Goal: Transaction & Acquisition: Purchase product/service

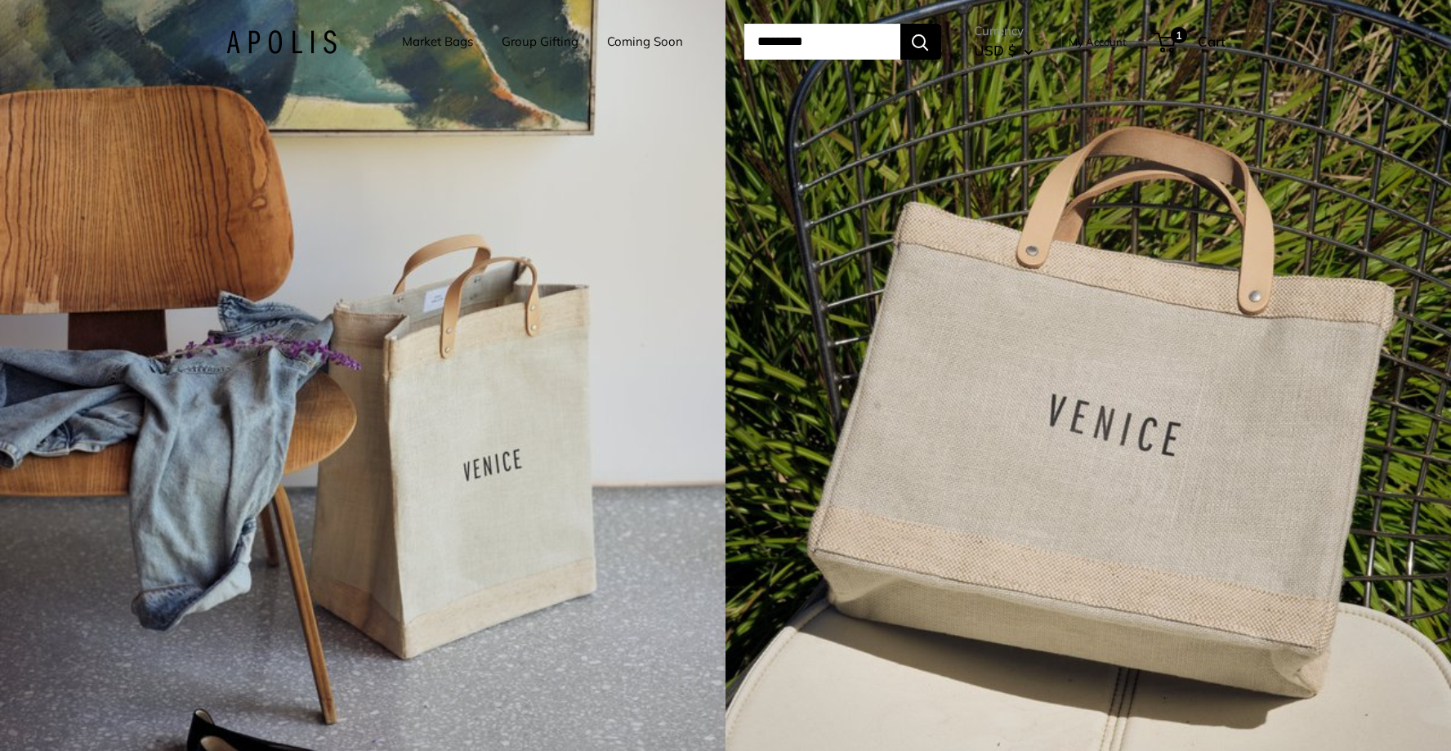
click at [1121, 398] on div "4 / 7" at bounding box center [1087, 375] width 725 height 751
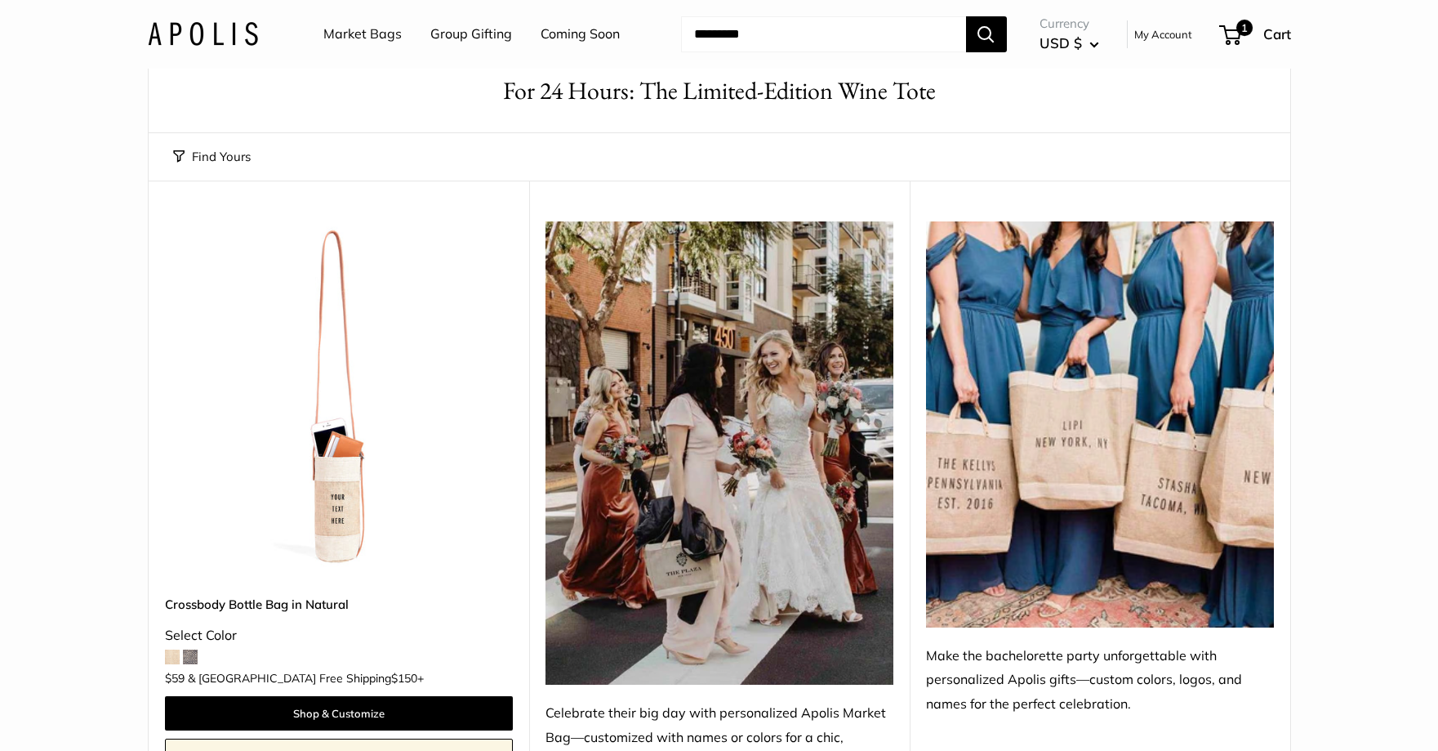
scroll to position [82, 0]
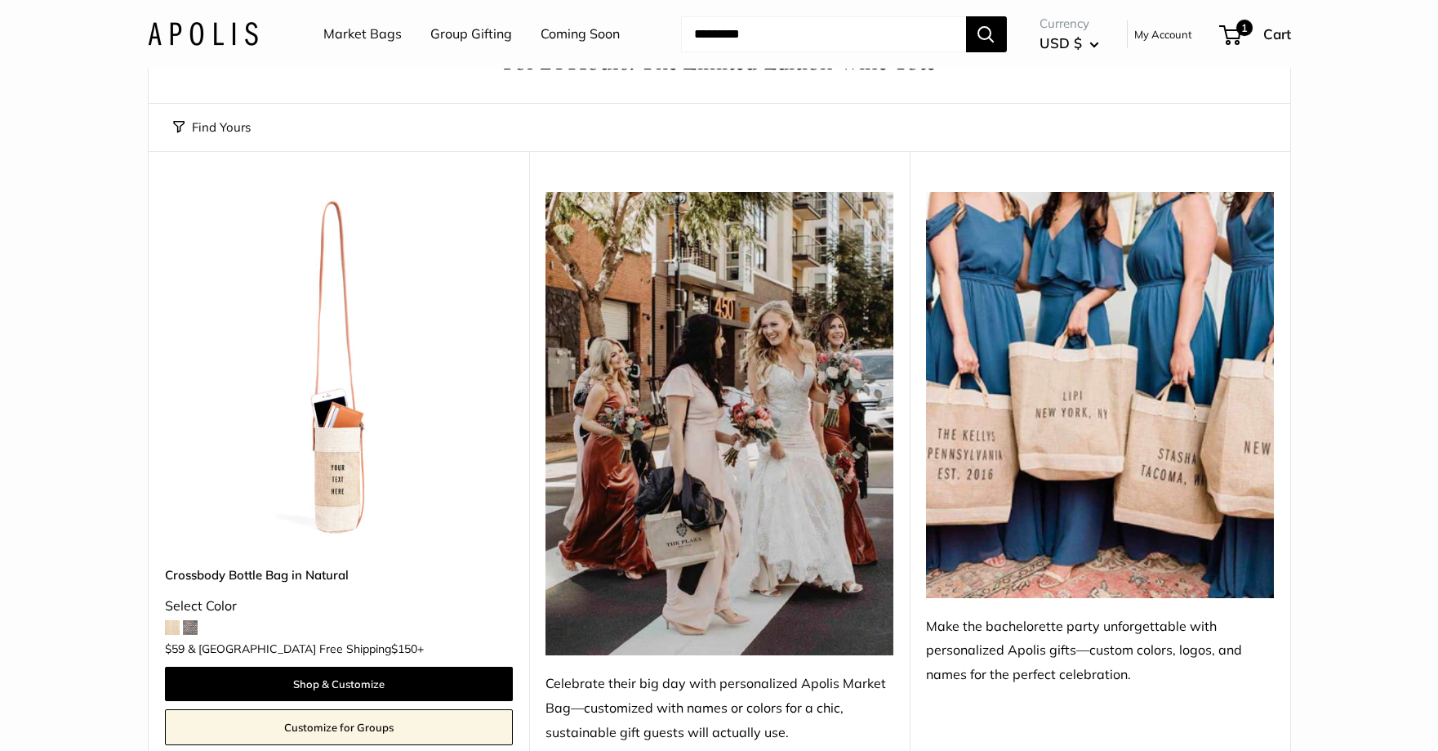
click at [372, 33] on link "Market Bags" at bounding box center [362, 34] width 78 height 25
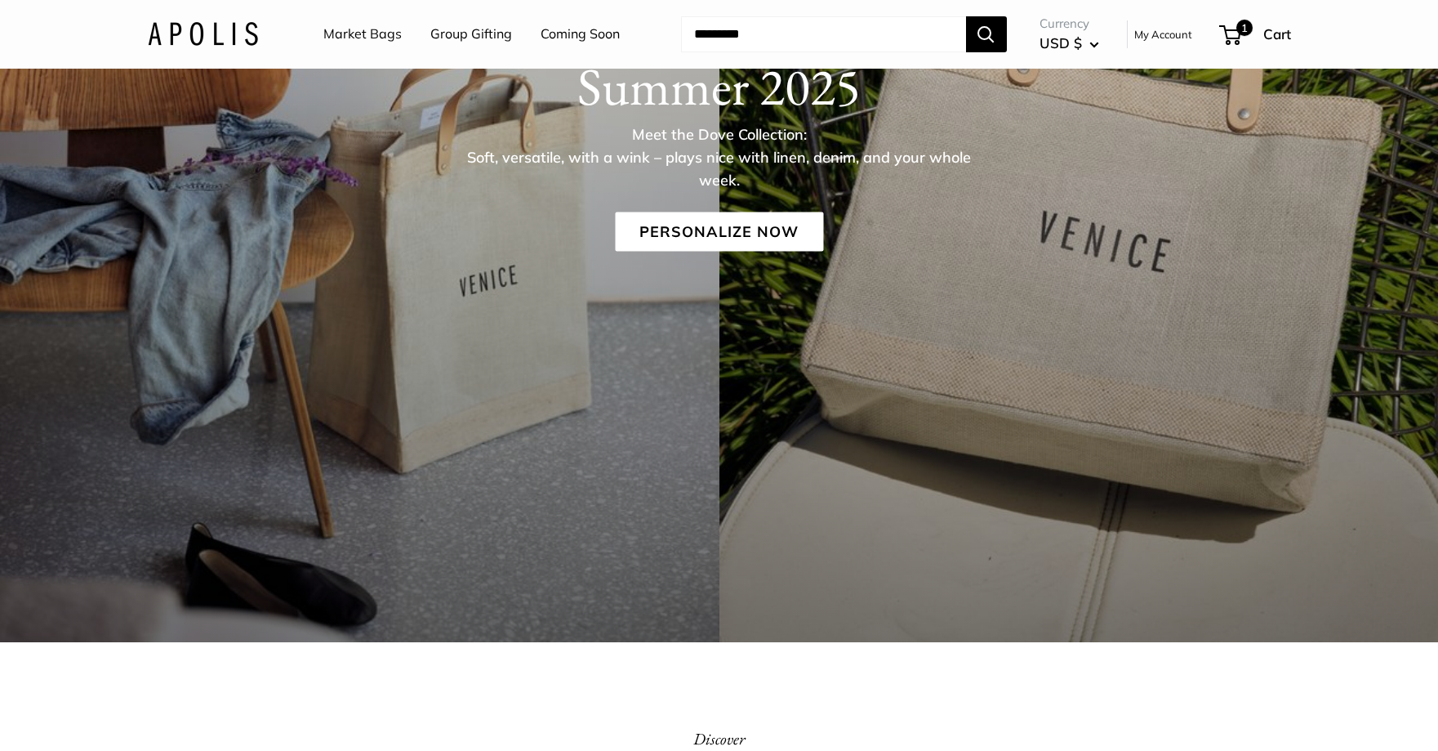
scroll to position [327, 0]
click at [724, 233] on link "Personalize Now" at bounding box center [719, 231] width 208 height 39
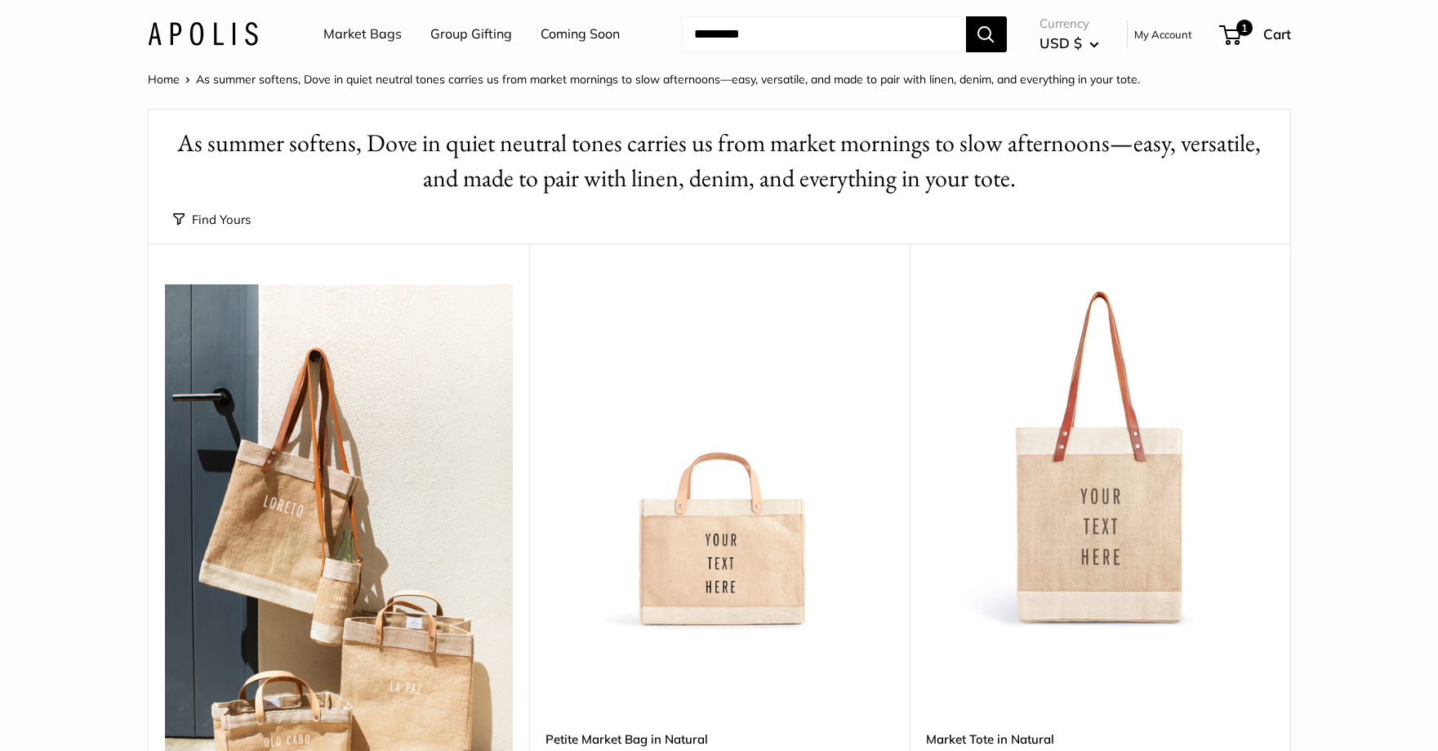
scroll to position [327, 0]
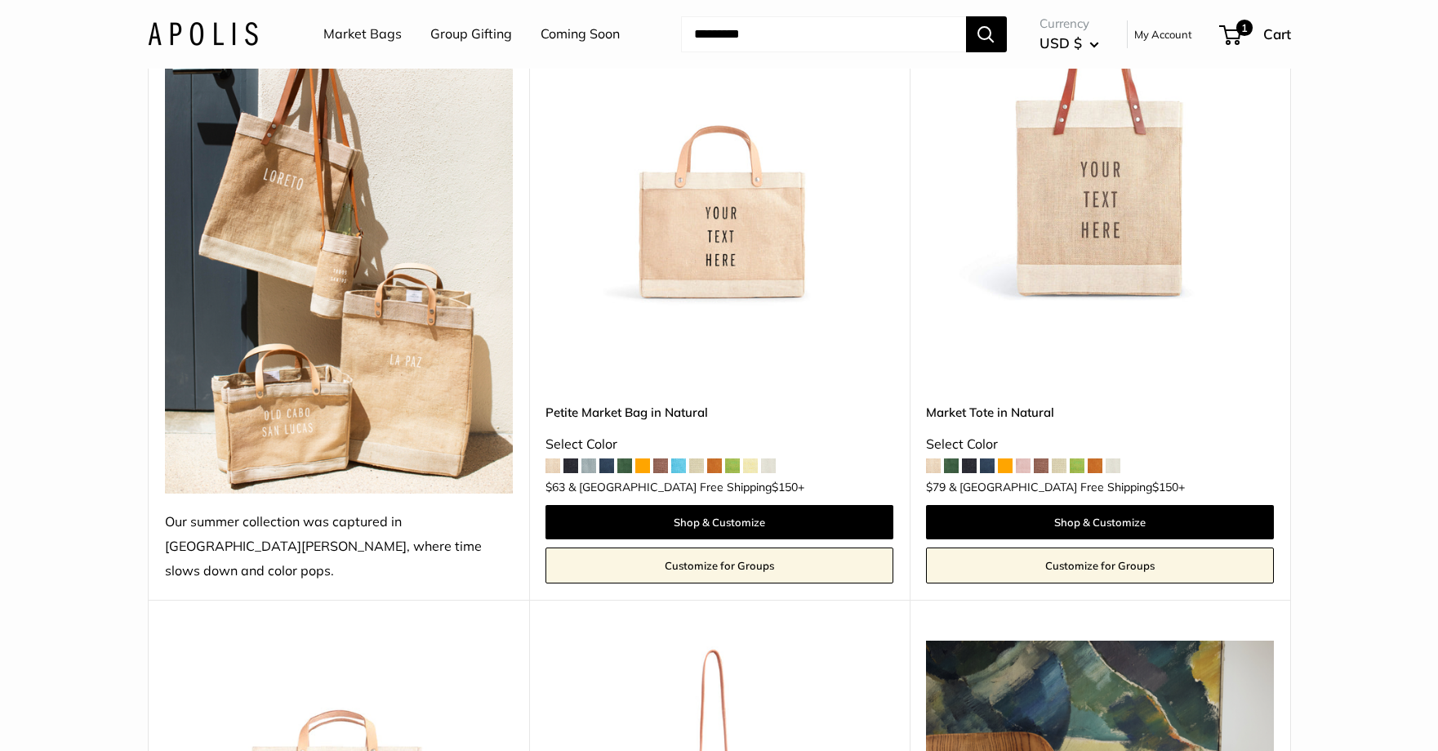
click at [556, 458] on span at bounding box center [553, 465] width 15 height 15
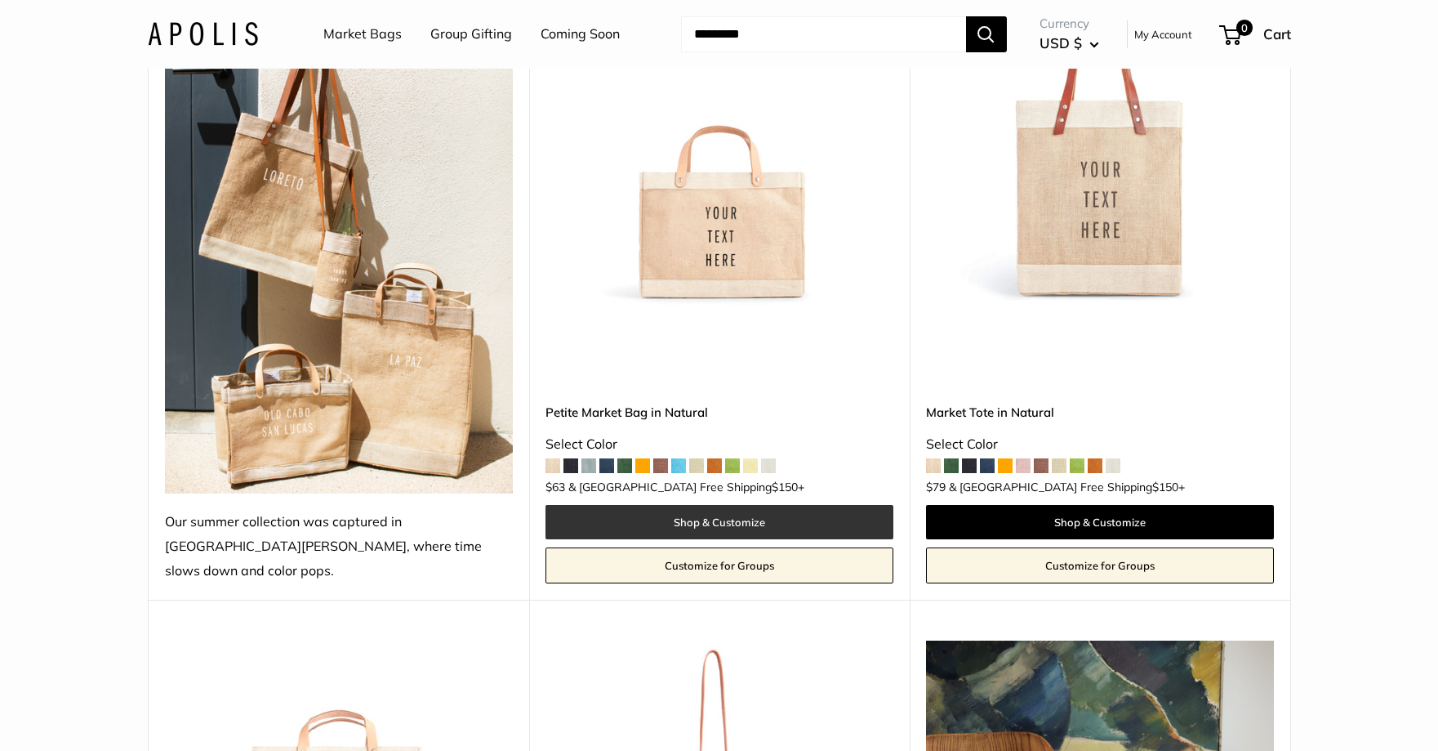
click at [688, 505] on link "Shop & Customize" at bounding box center [720, 522] width 348 height 34
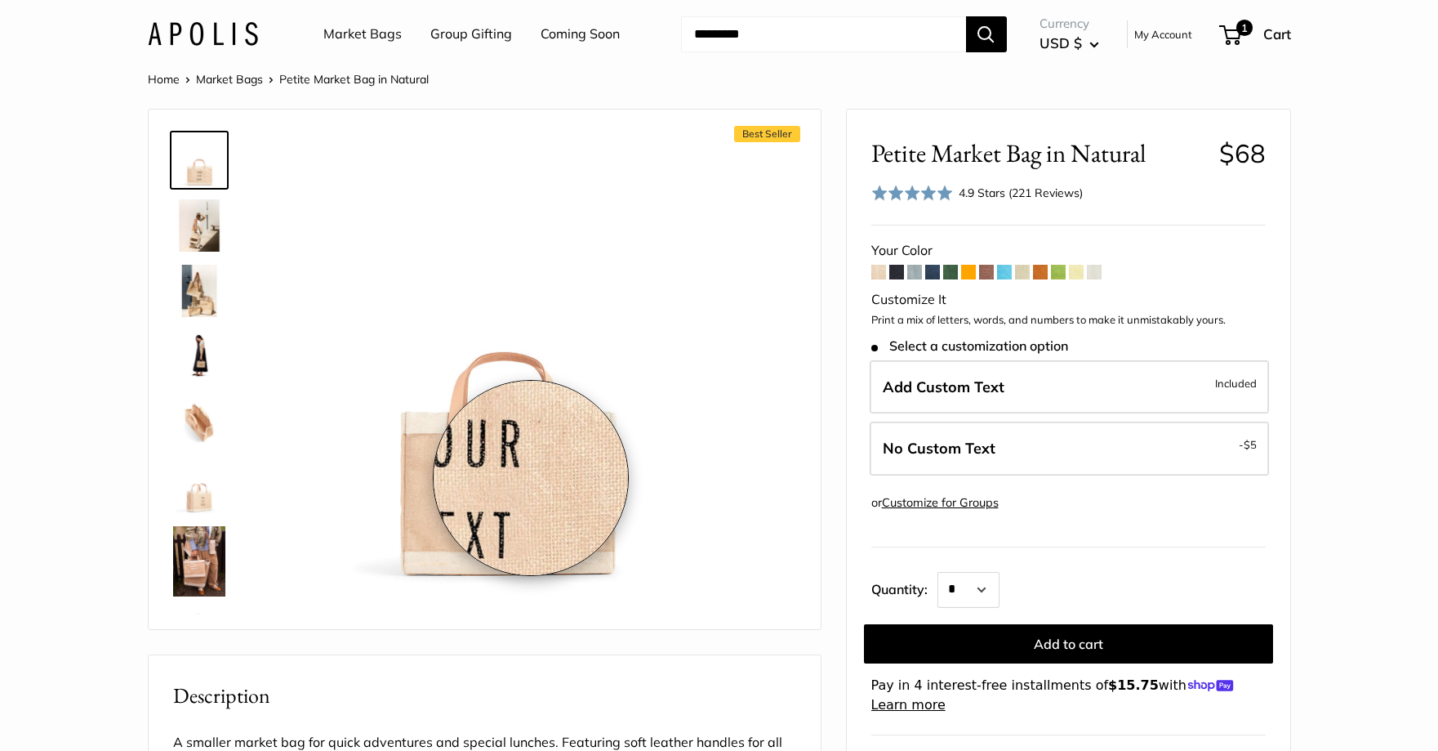
click at [531, 478] on img at bounding box center [504, 359] width 451 height 451
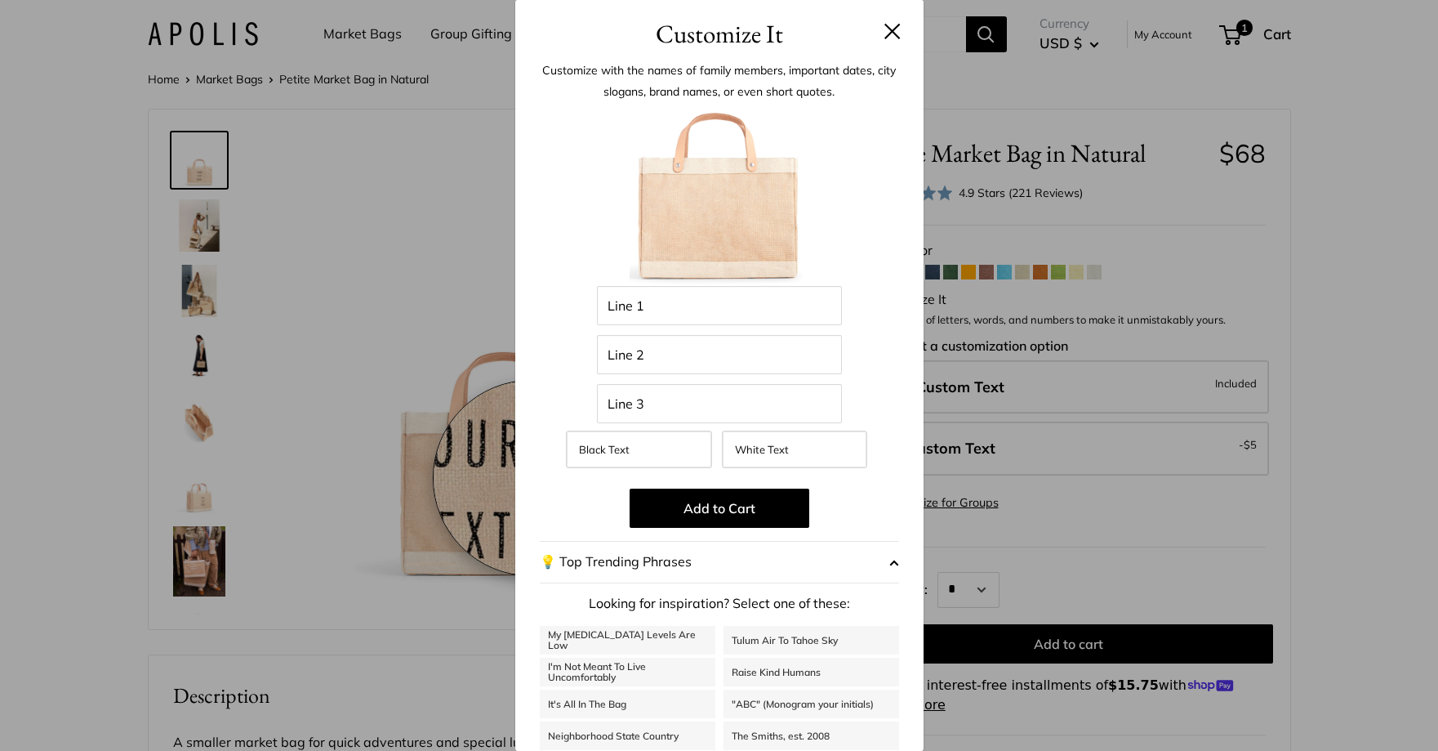
scroll to position [138, 0]
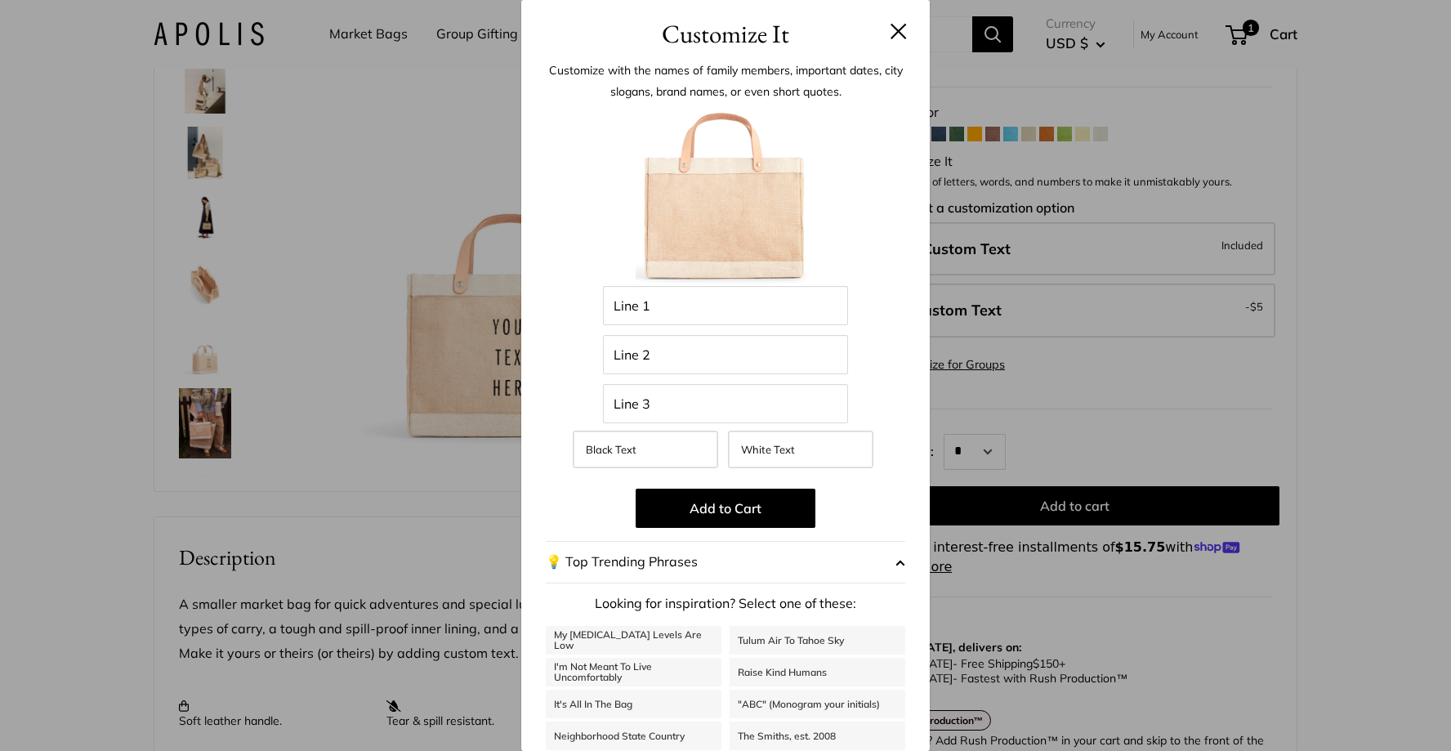
click at [203, 283] on div "Customize It Customize with the names of family members, important dates, city …" at bounding box center [725, 375] width 1451 height 751
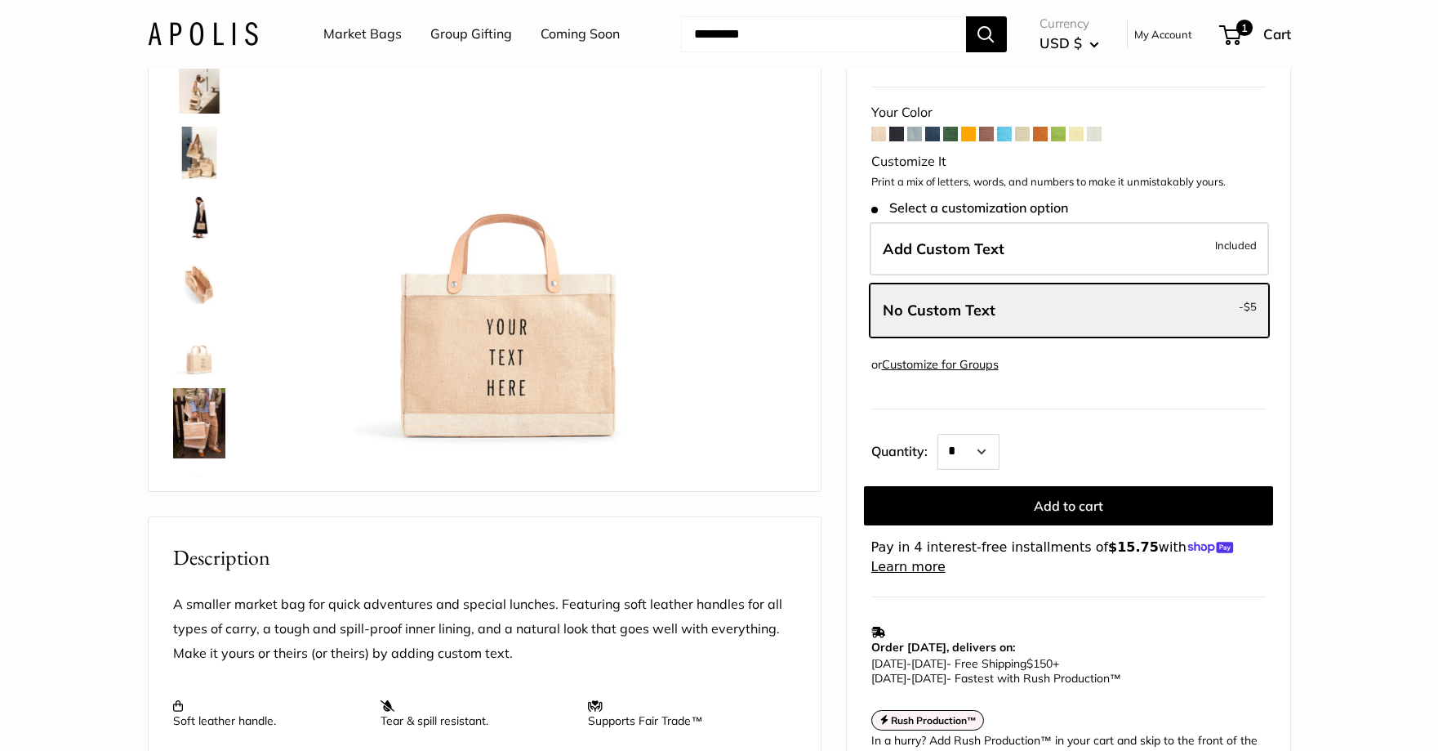
click at [209, 229] on img at bounding box center [199, 218] width 52 height 52
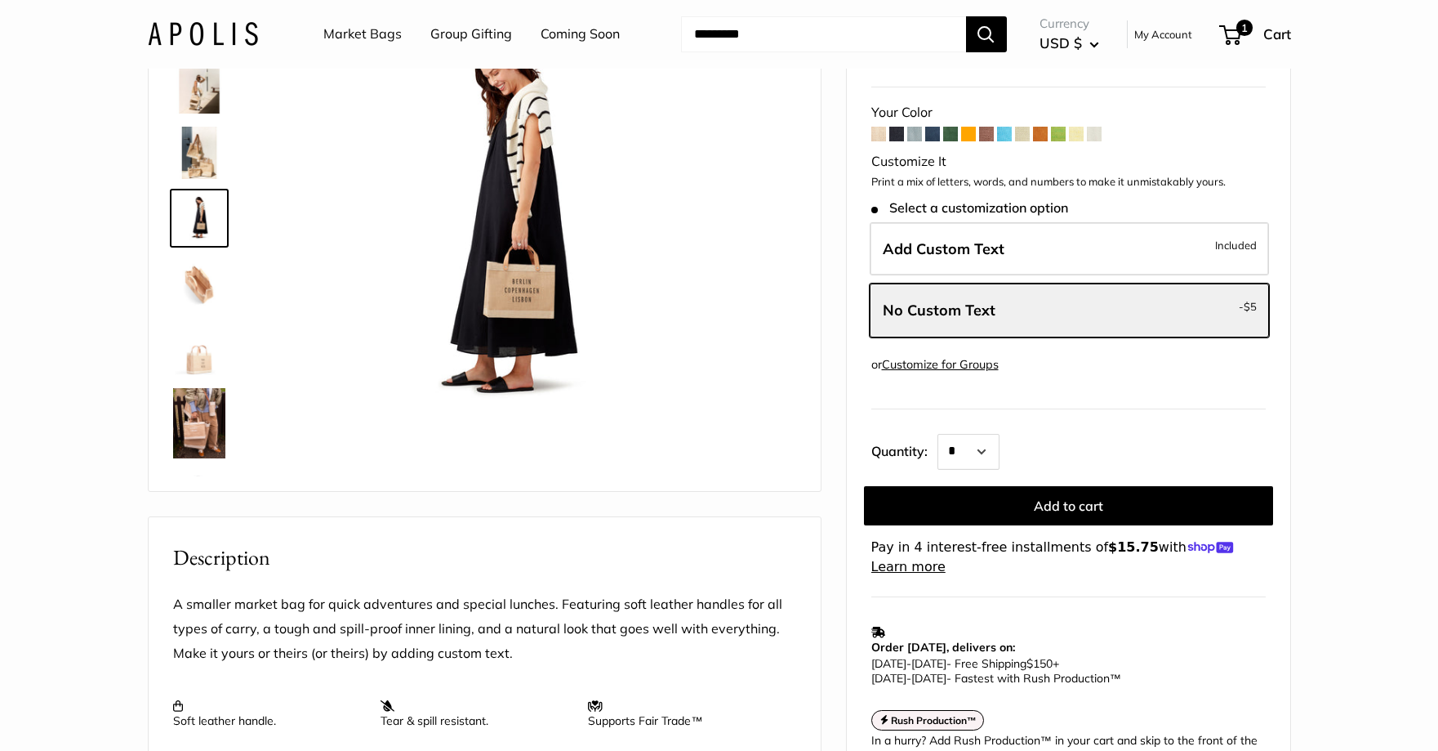
click at [211, 145] on img at bounding box center [199, 153] width 52 height 52
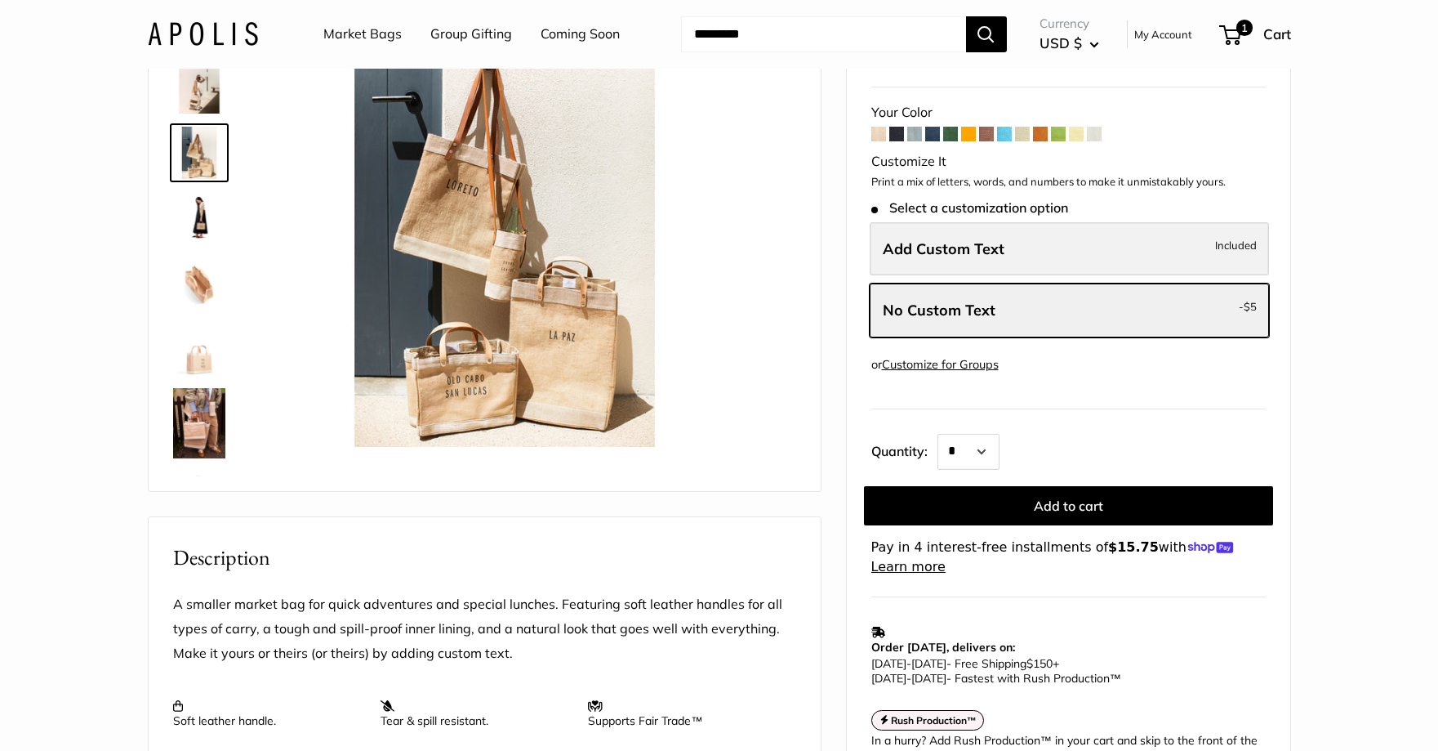
click at [1064, 253] on label "Add Custom Text Included" at bounding box center [1069, 249] width 399 height 54
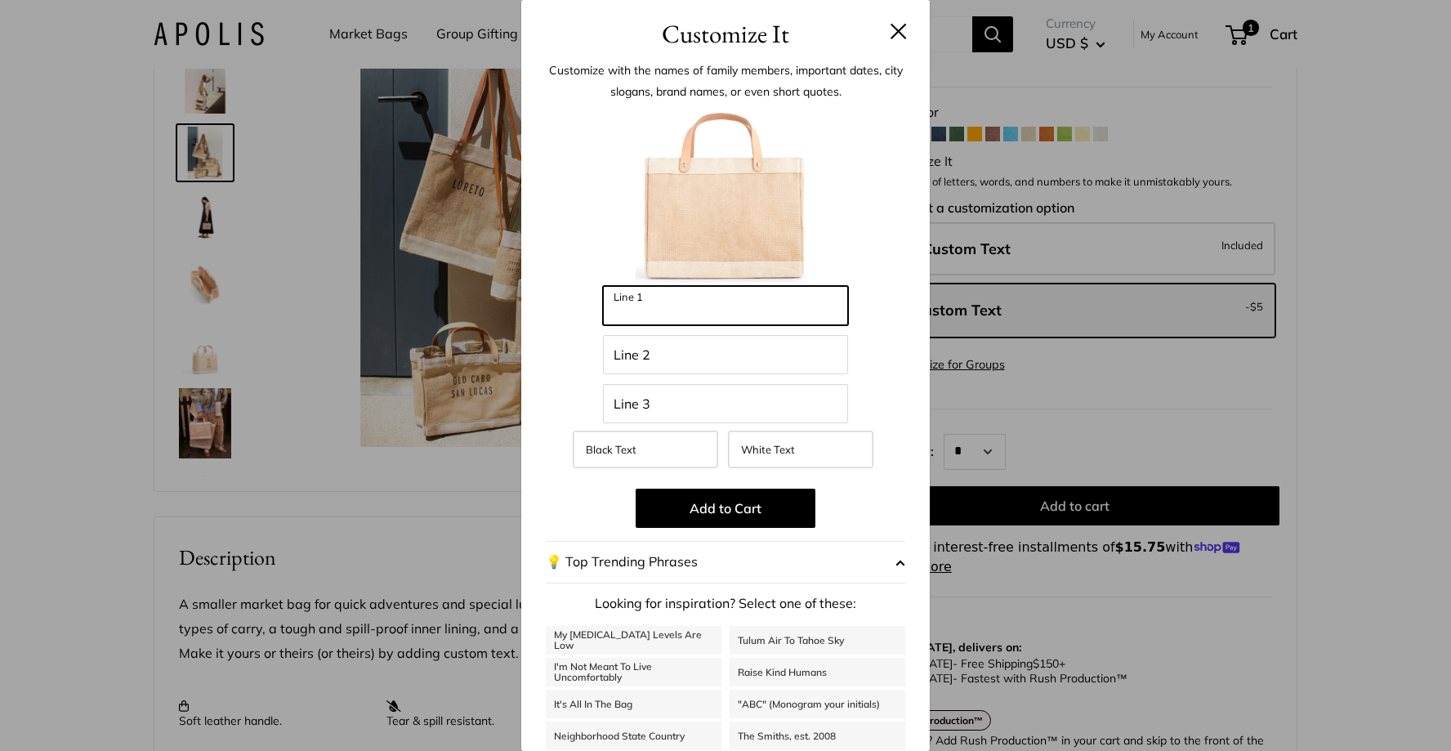
click at [752, 314] on input "Line 1" at bounding box center [725, 305] width 245 height 39
type input "*"
click at [890, 29] on button at bounding box center [898, 31] width 16 height 16
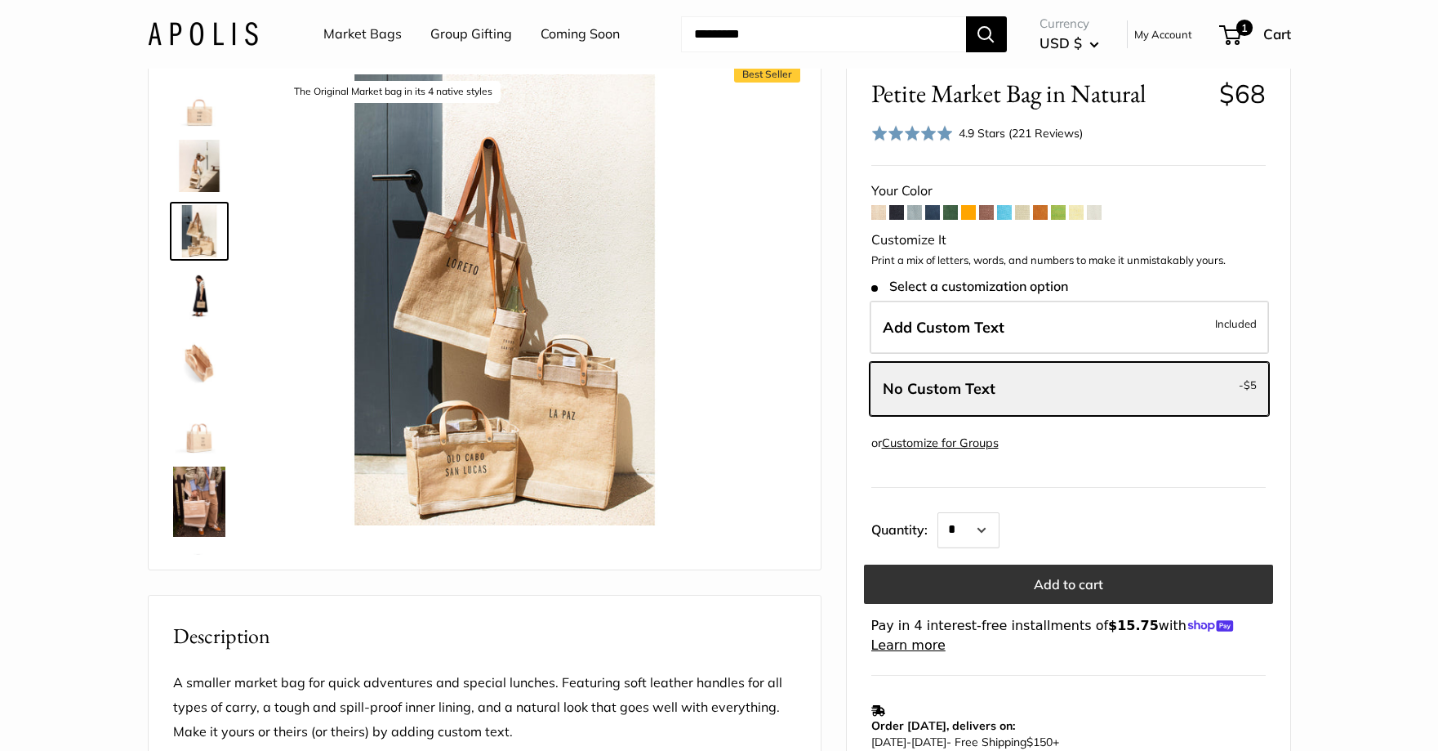
scroll to position [327, 0]
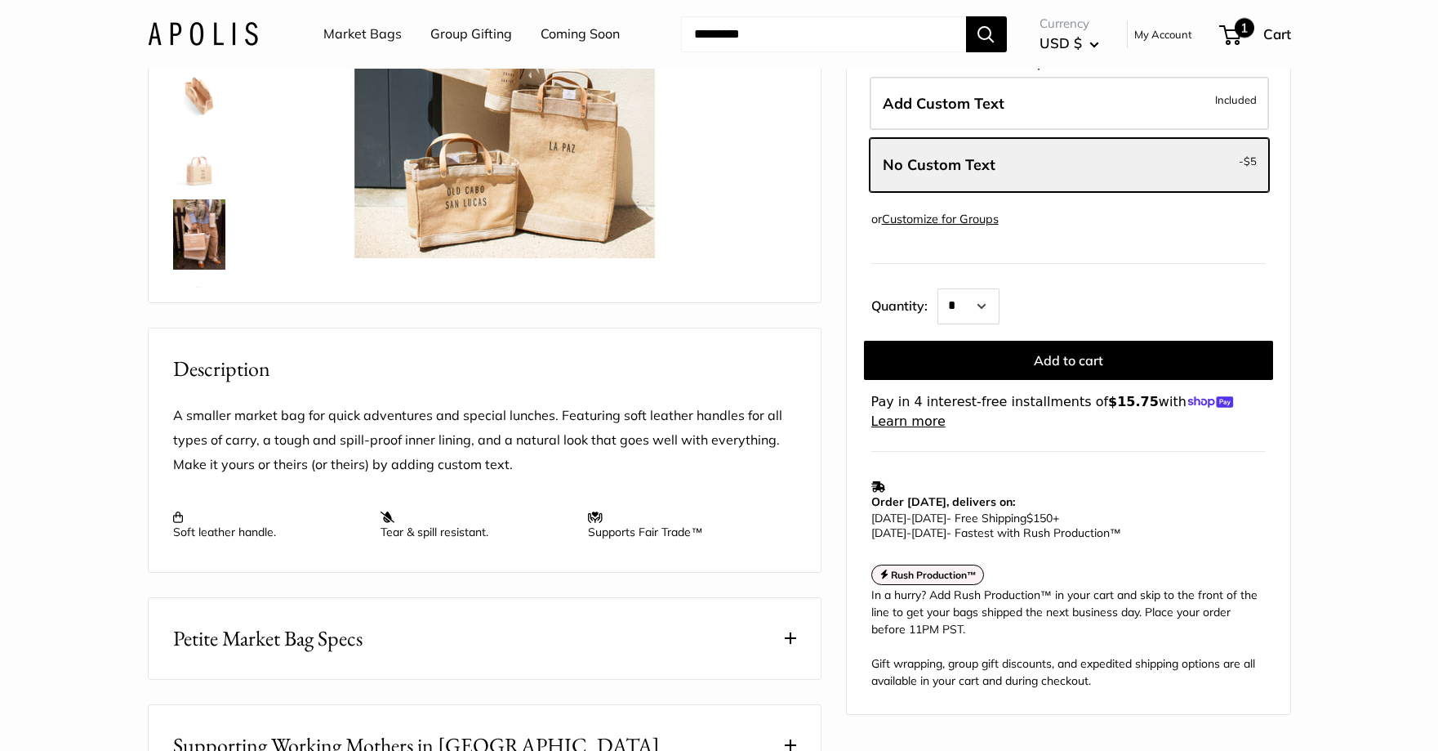
click at [1230, 25] on span "1" at bounding box center [1230, 35] width 22 height 20
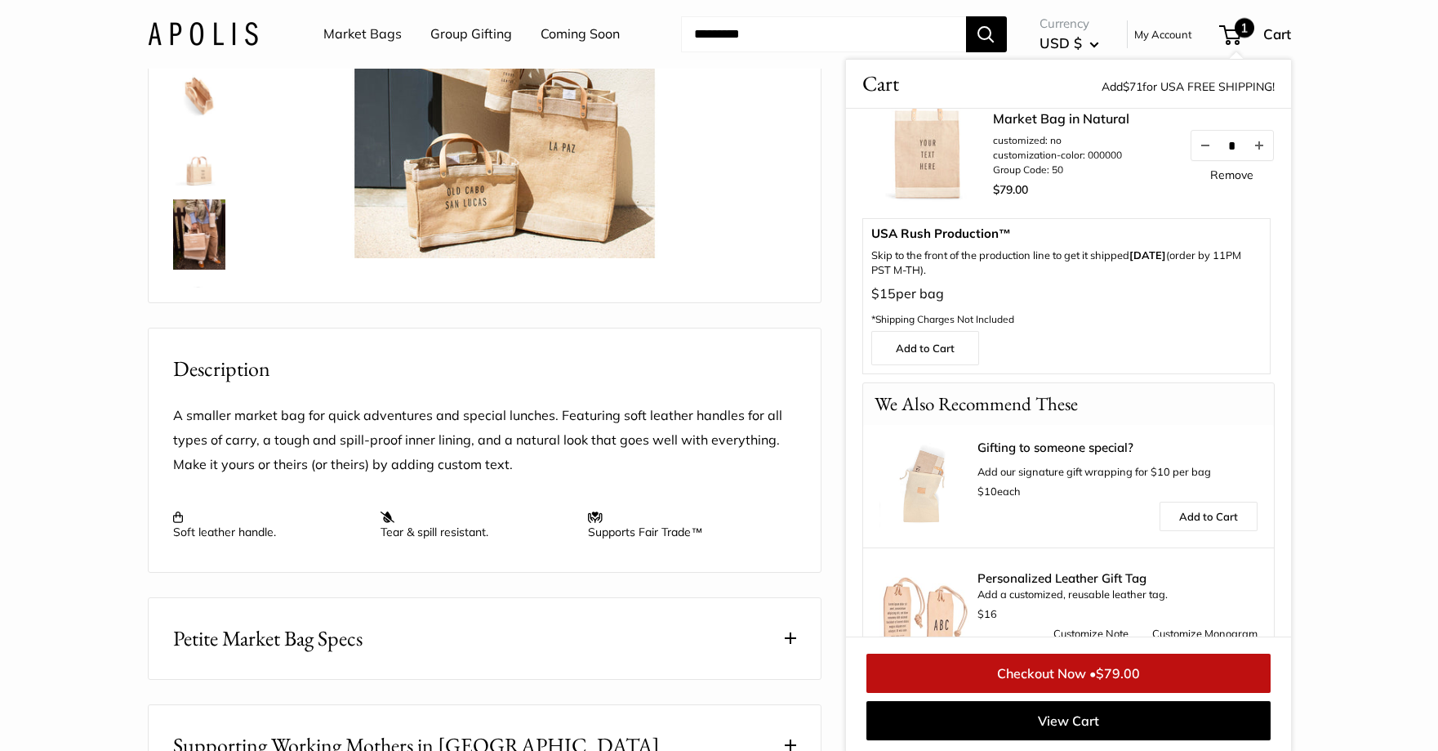
scroll to position [0, 0]
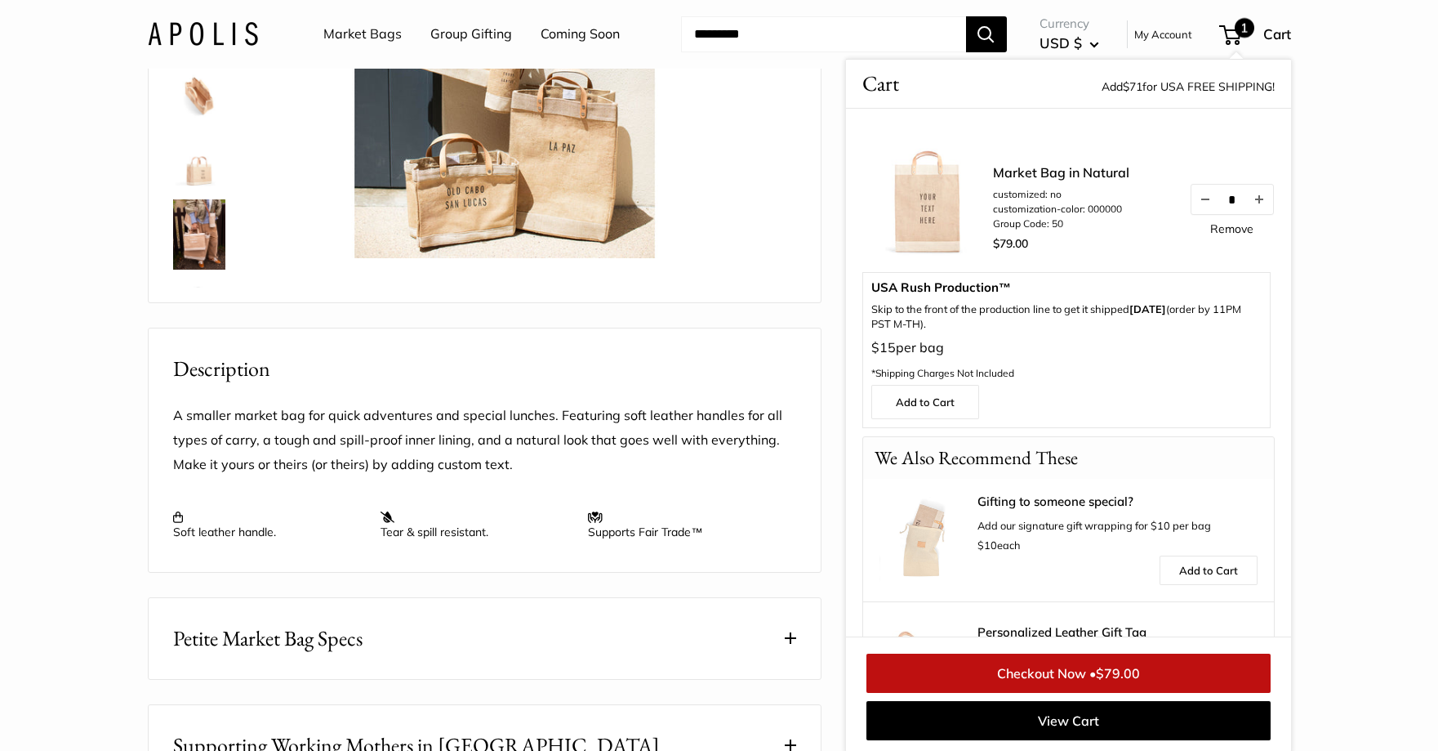
click at [1223, 225] on link "Remove" at bounding box center [1231, 228] width 43 height 11
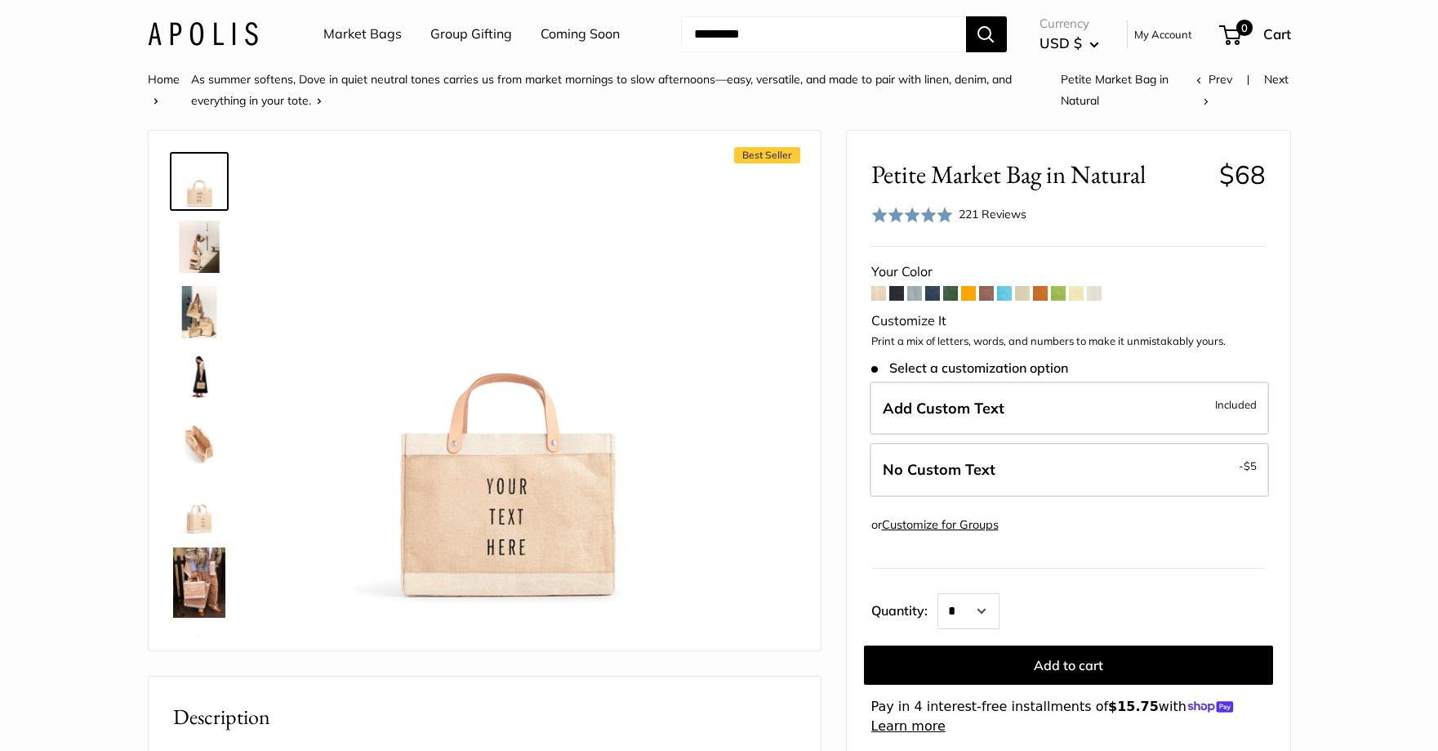
click at [968, 292] on span at bounding box center [968, 293] width 15 height 15
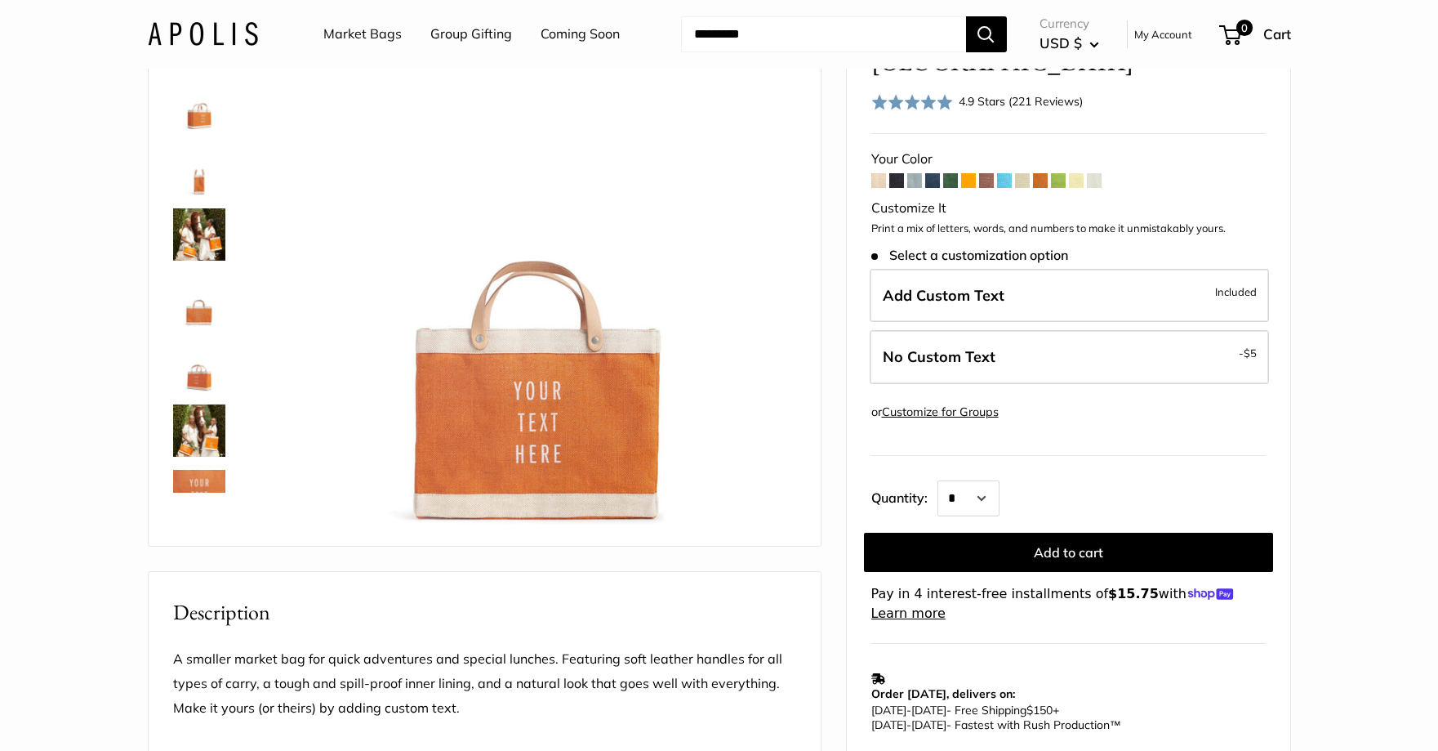
scroll to position [163, 0]
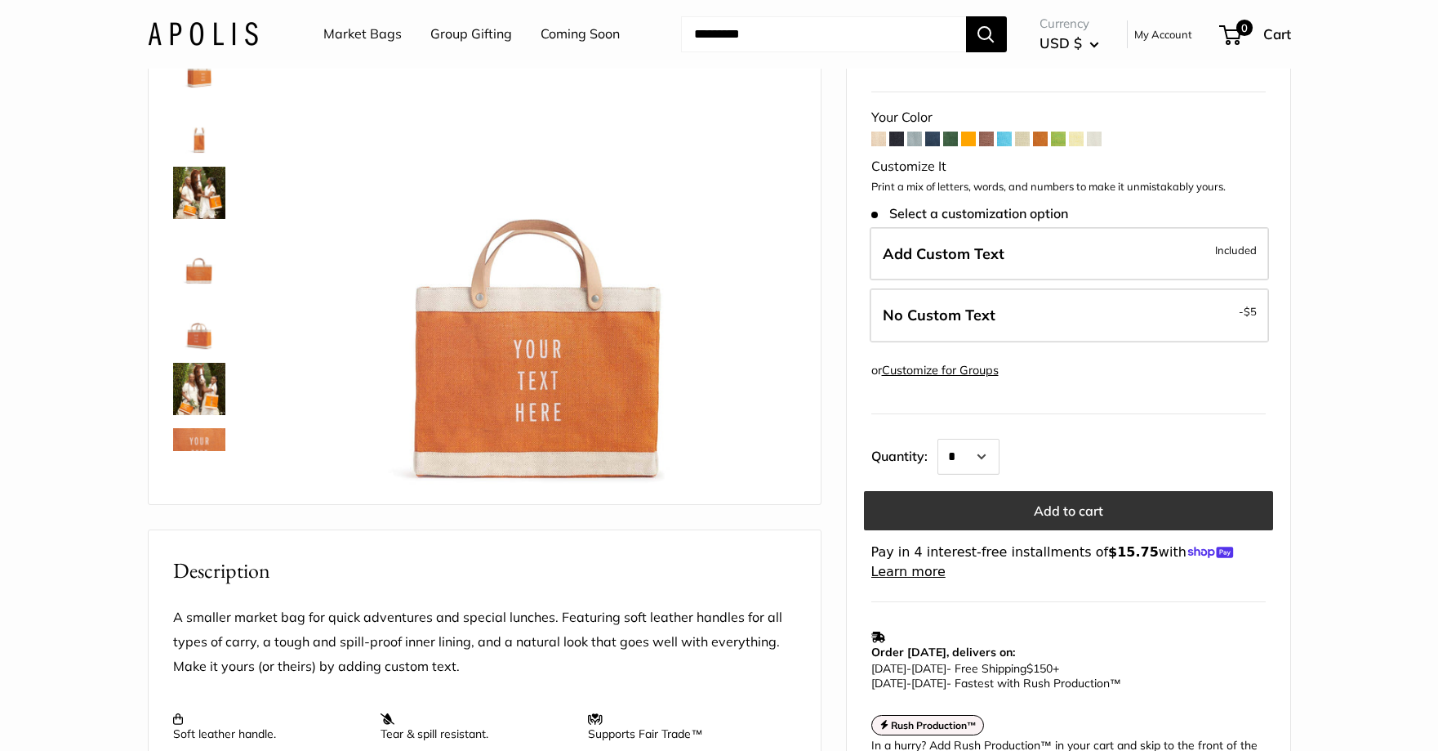
click at [1006, 491] on button "Add to cart" at bounding box center [1068, 510] width 409 height 39
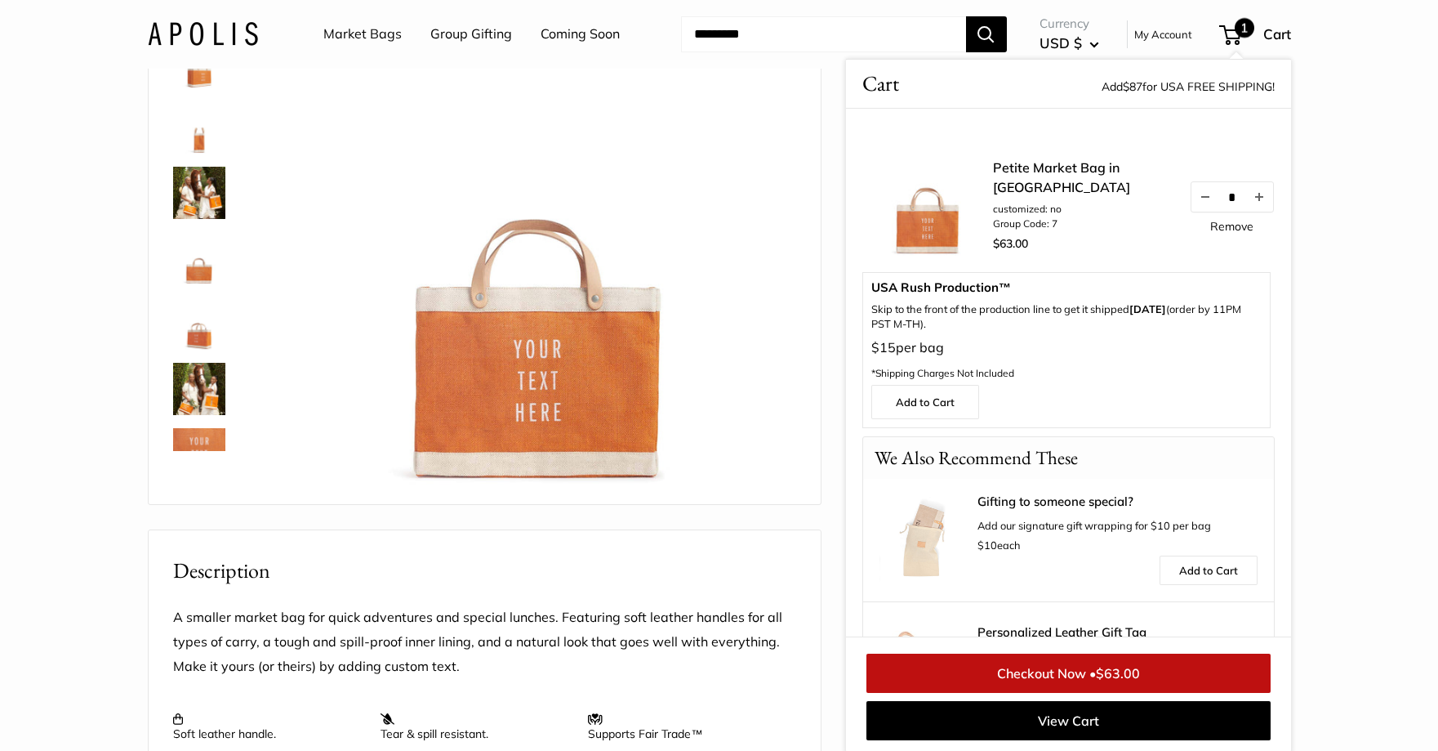
scroll to position [165, 0]
click at [196, 191] on img at bounding box center [199, 191] width 52 height 52
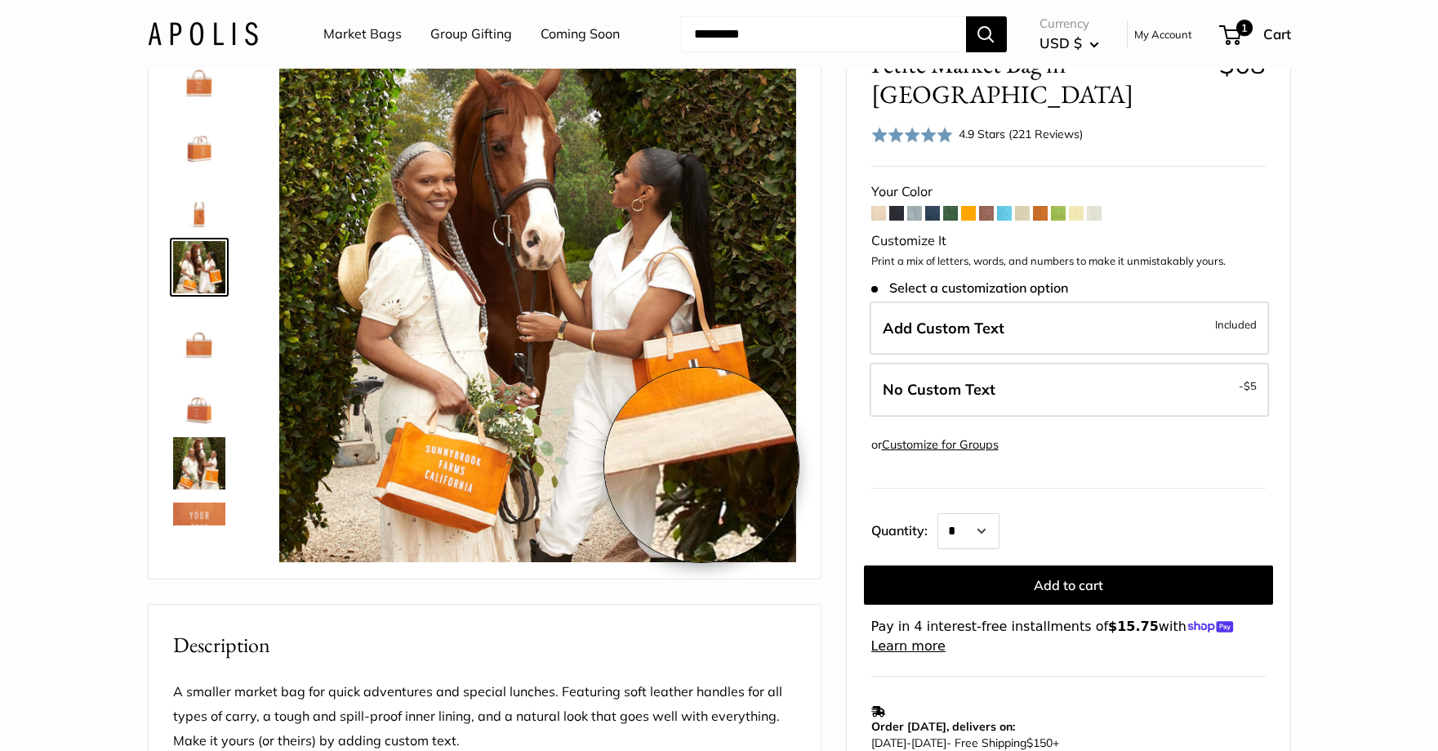
scroll to position [0, 0]
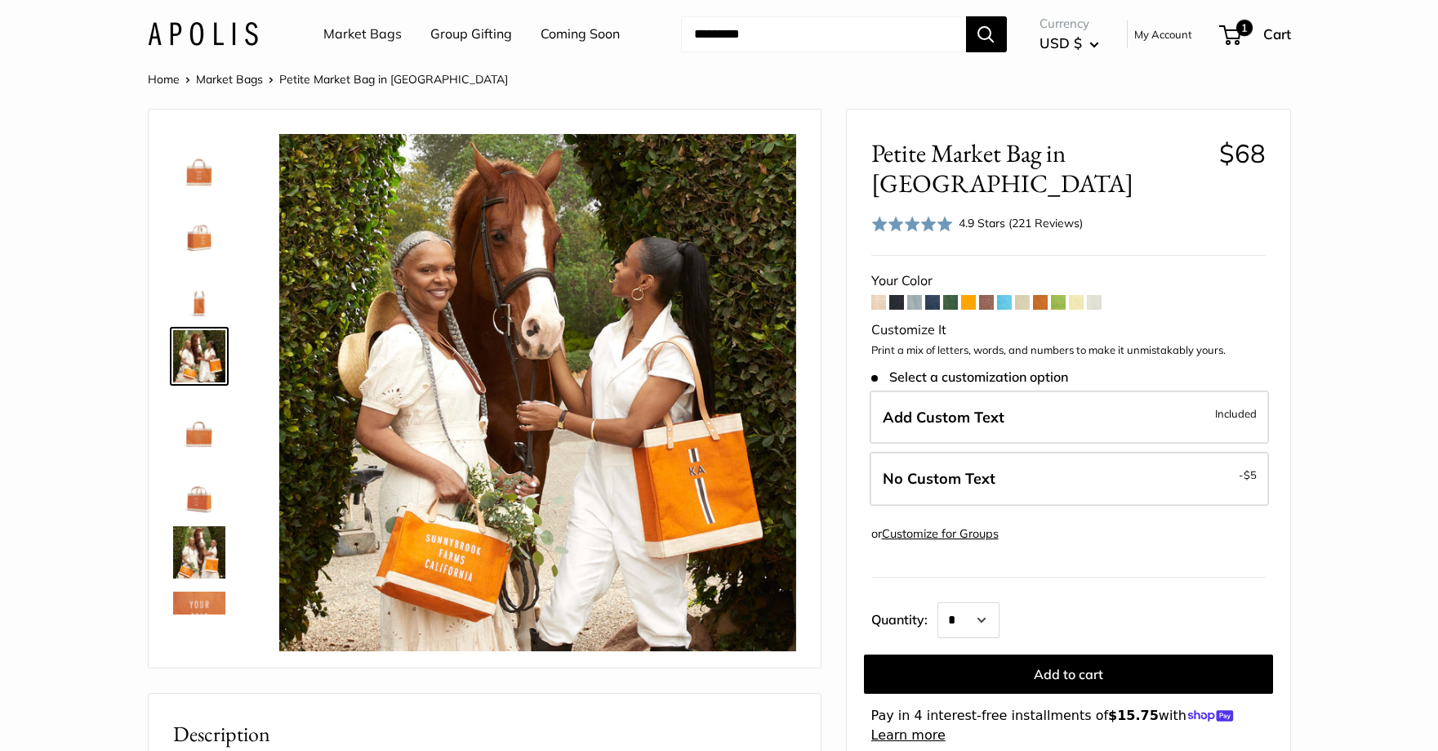
click at [876, 295] on span at bounding box center [879, 302] width 15 height 15
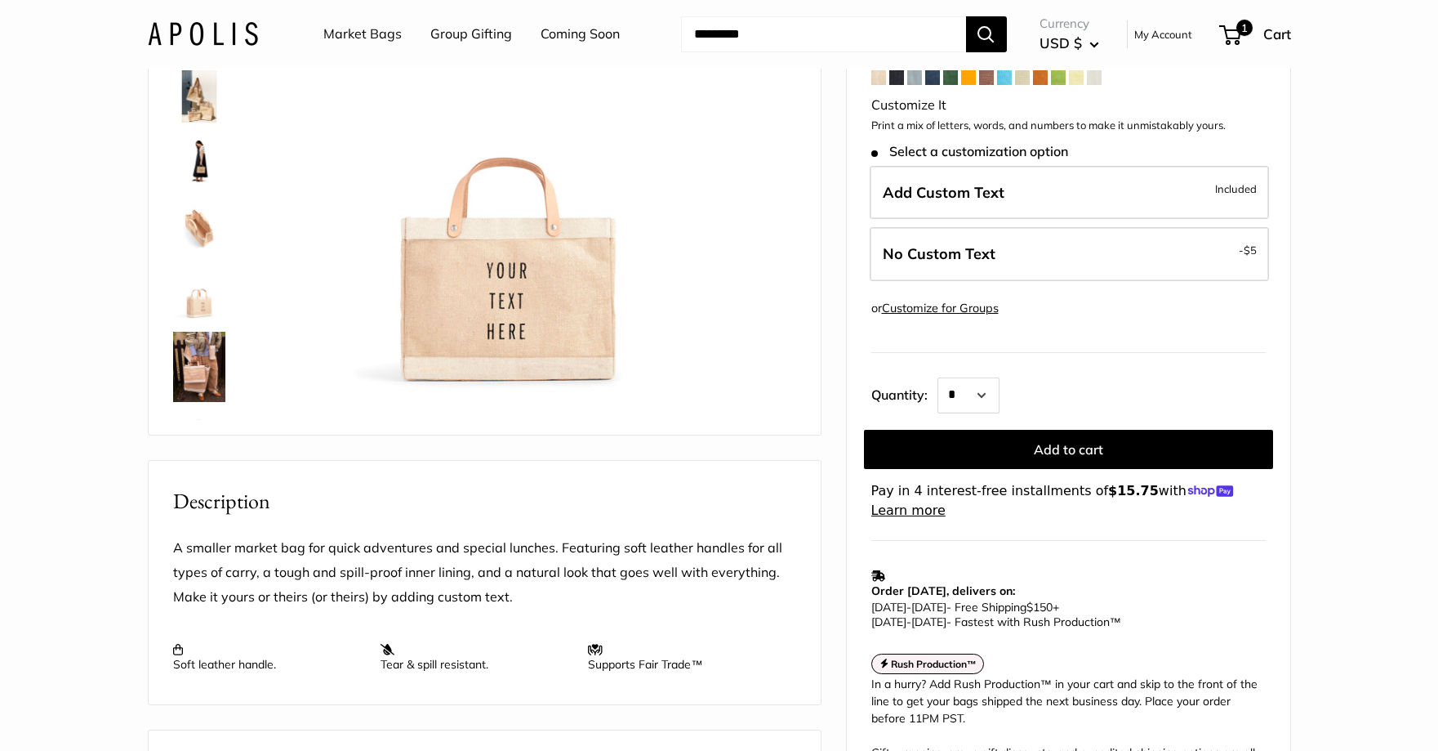
scroll to position [245, 0]
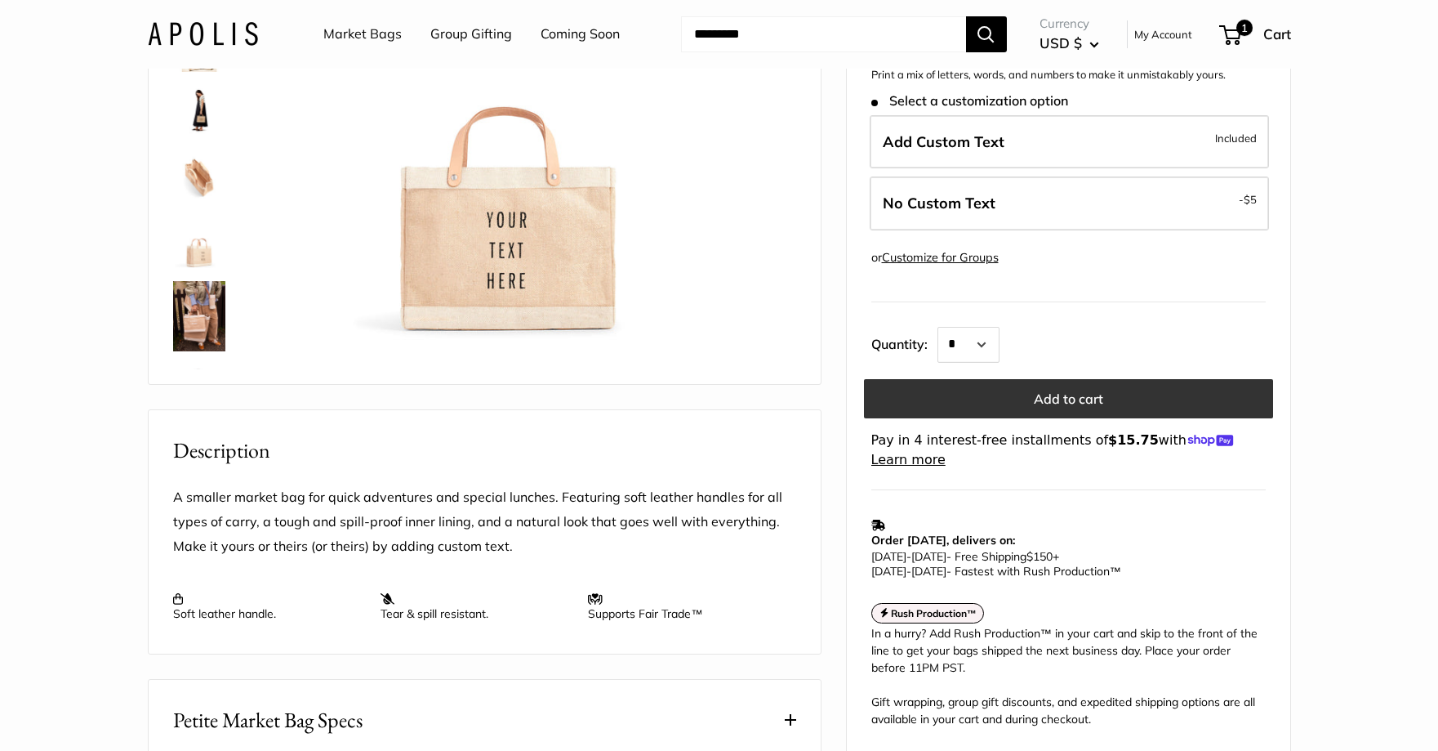
click at [1032, 390] on button "Add to cart" at bounding box center [1068, 398] width 409 height 39
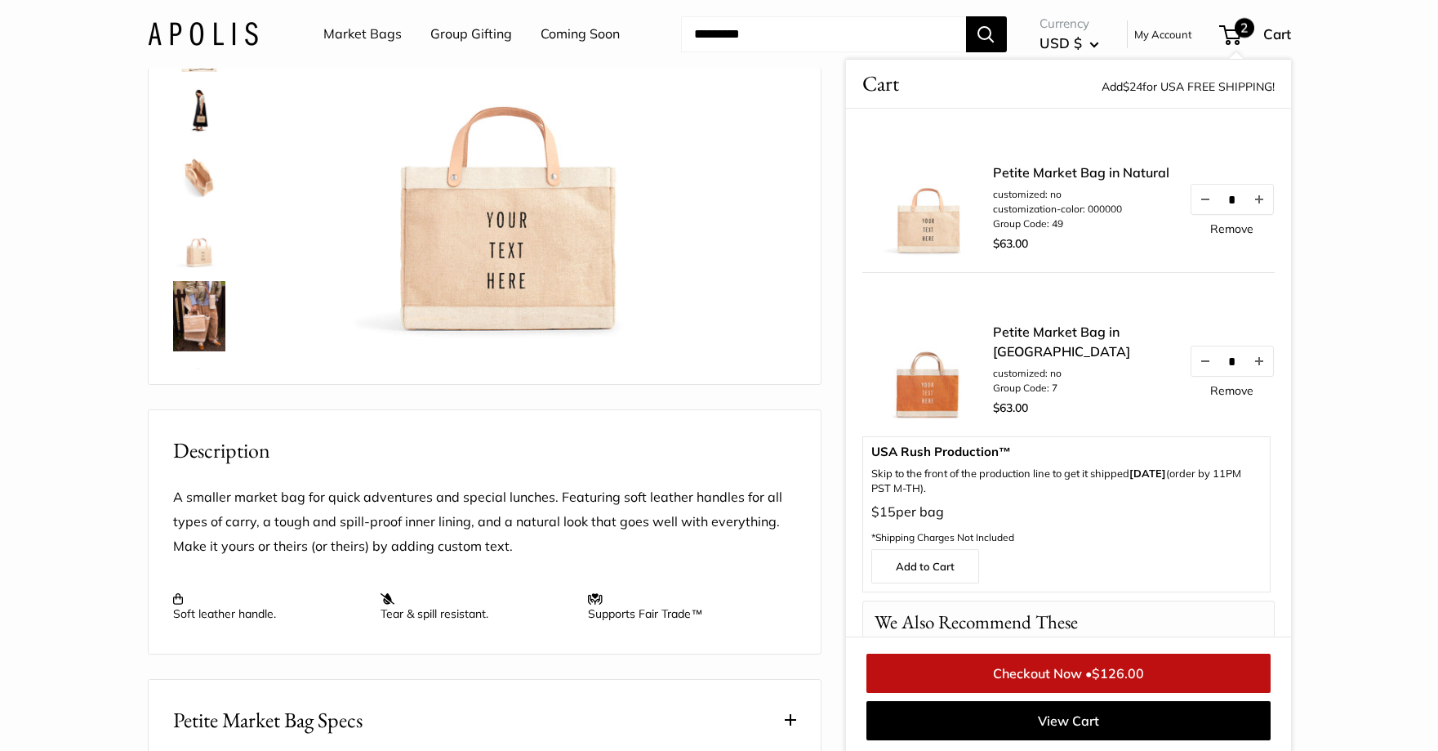
click at [936, 390] on img at bounding box center [928, 354] width 131 height 131
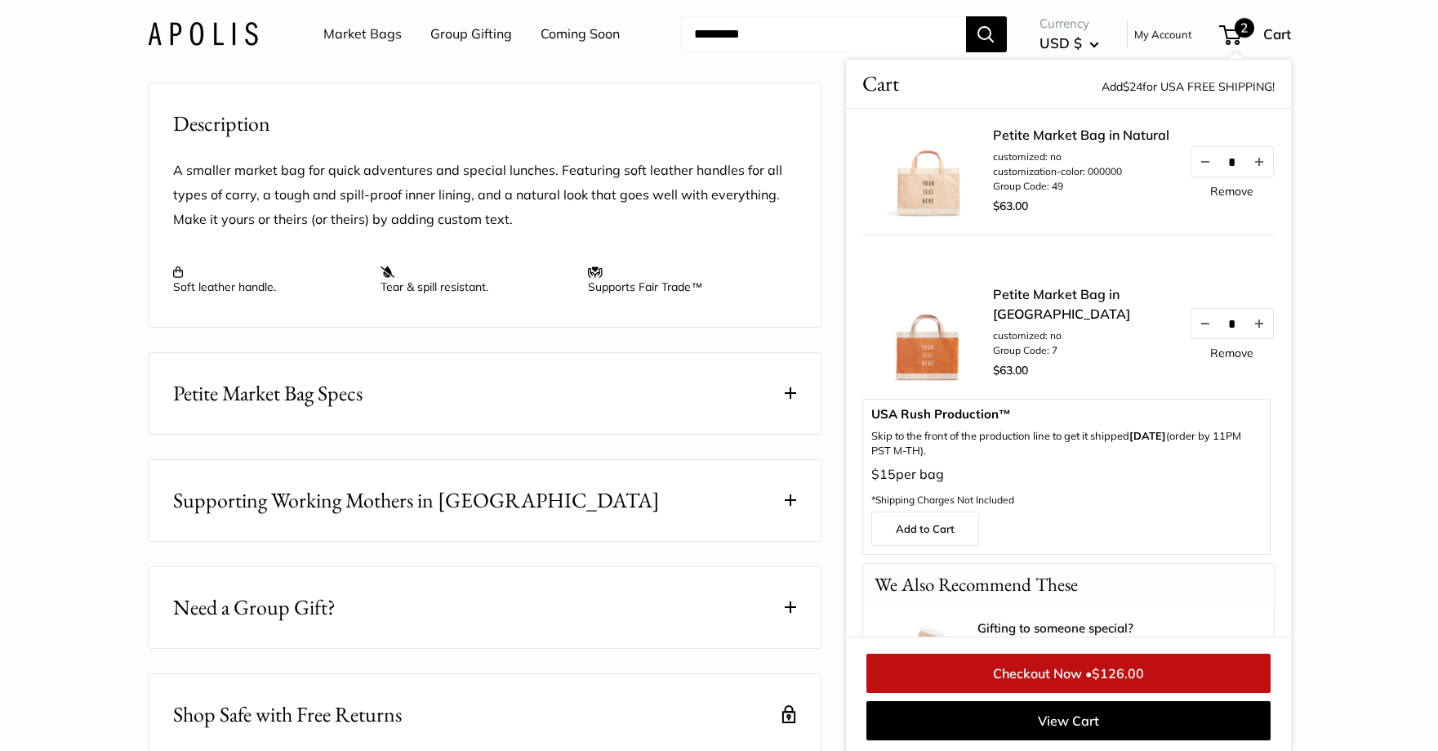
scroll to position [0, 0]
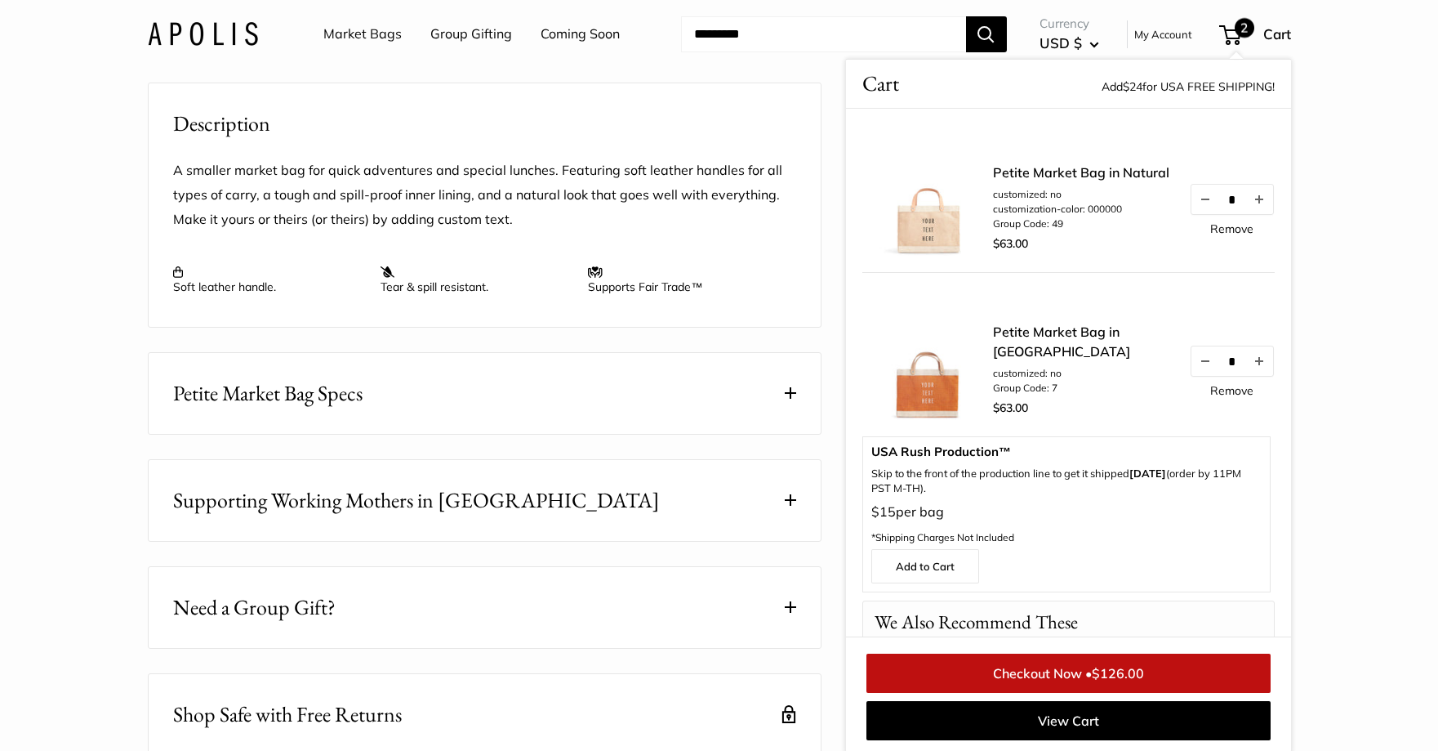
click at [1219, 389] on link "Remove" at bounding box center [1231, 390] width 43 height 11
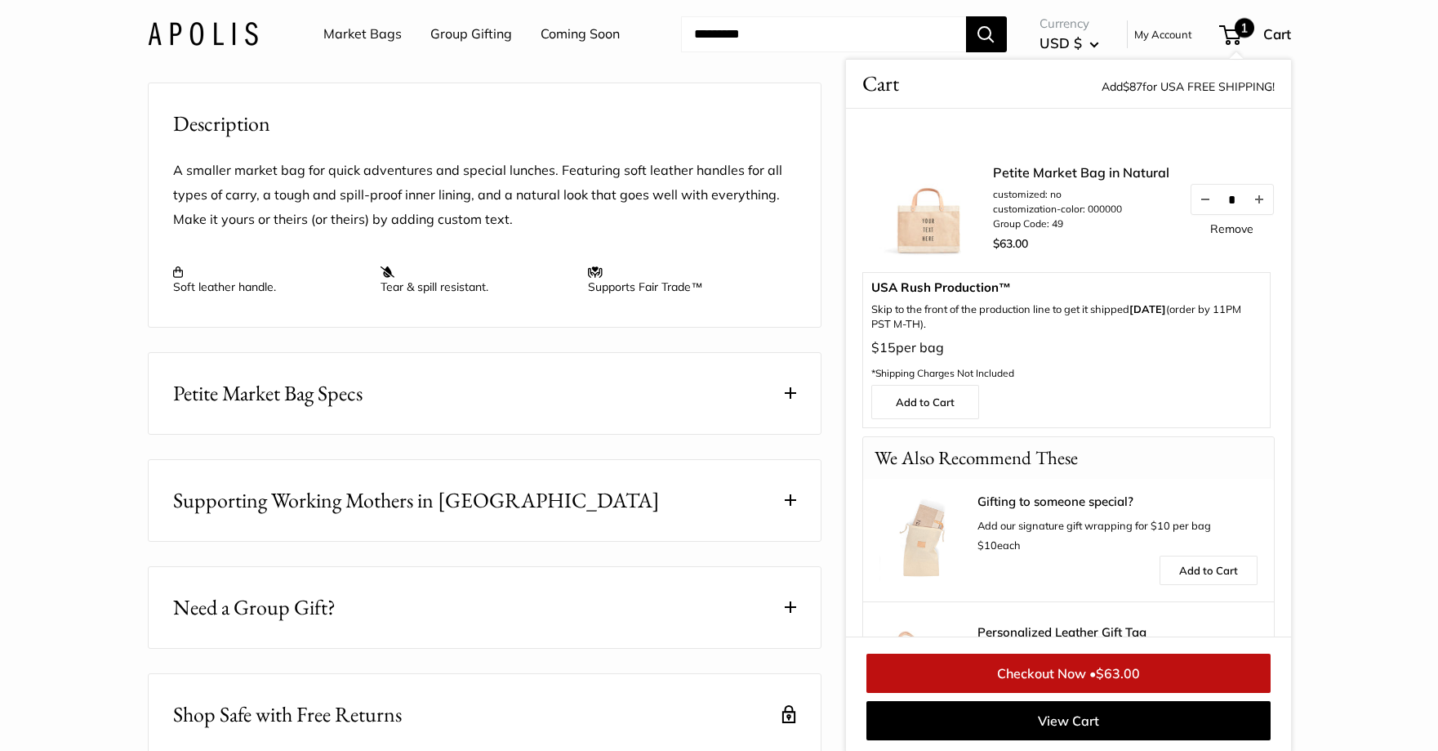
click at [945, 246] on img at bounding box center [928, 190] width 131 height 131
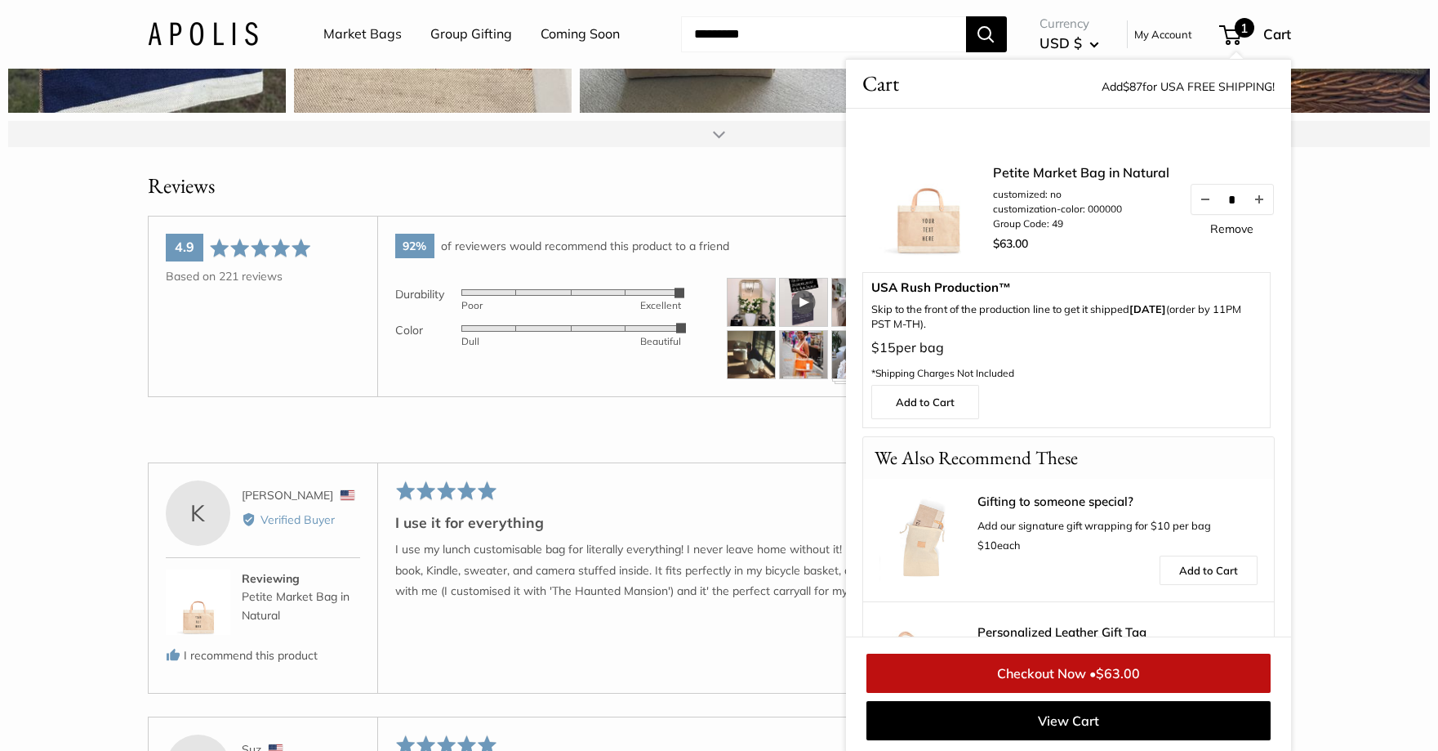
scroll to position [2695, 0]
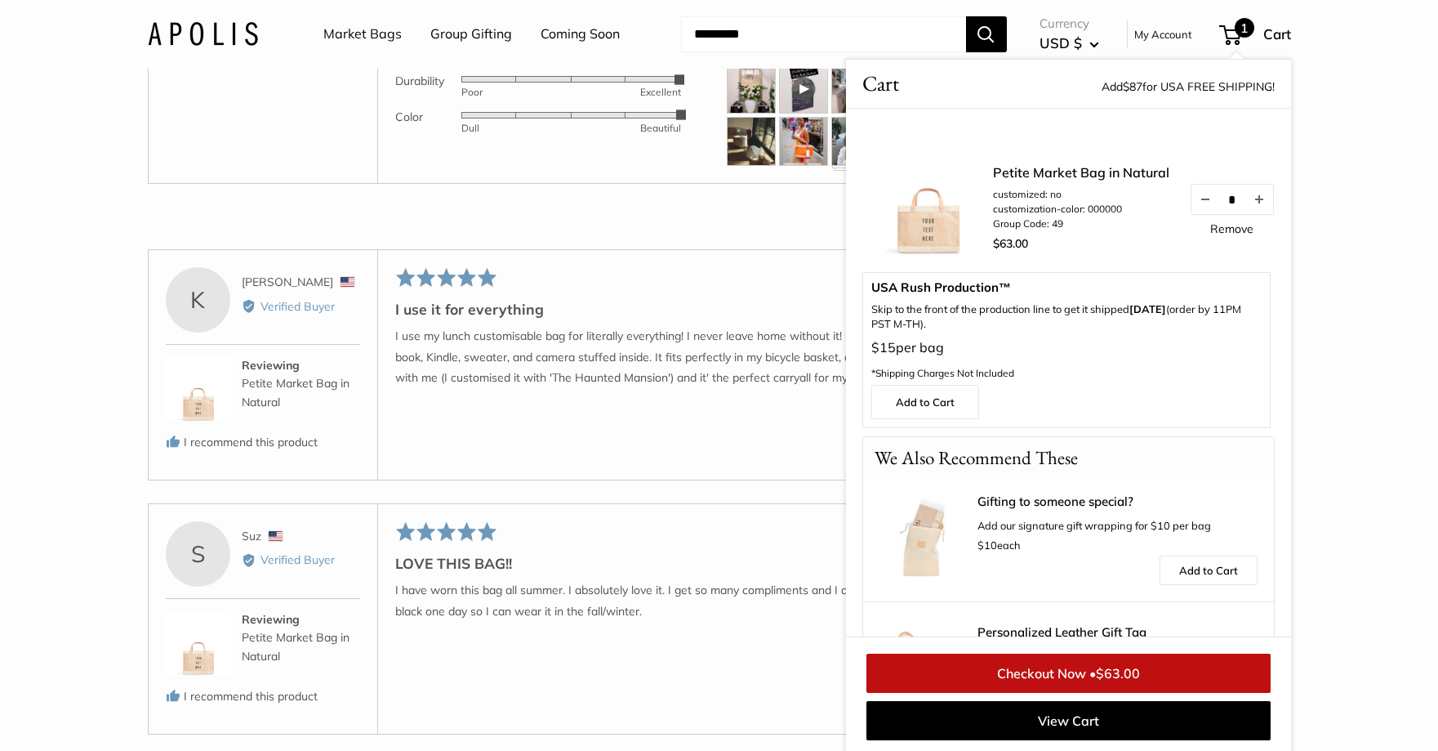
click at [749, 231] on div "**********" at bounding box center [719, 225] width 1143 height 48
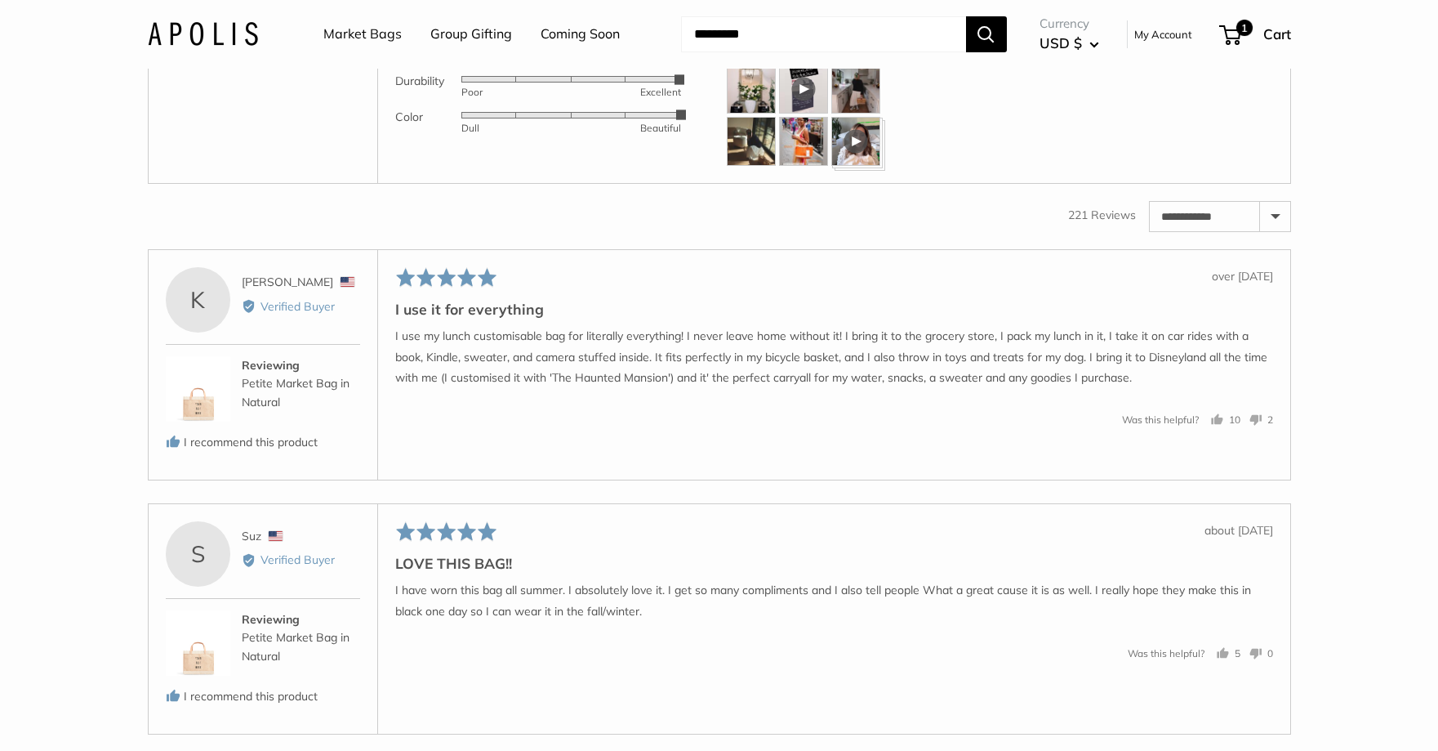
click at [808, 109] on div at bounding box center [803, 89] width 49 height 49
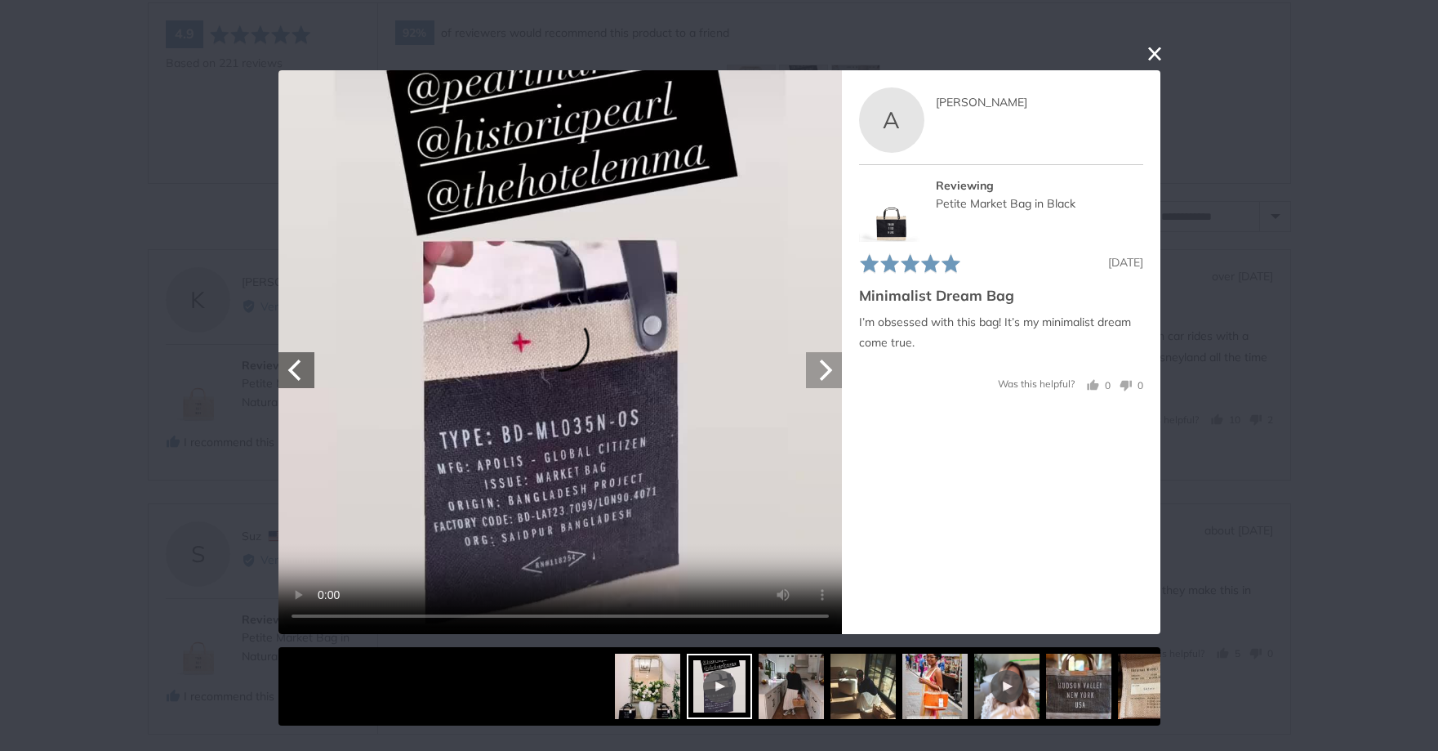
click at [838, 366] on button "Next" at bounding box center [824, 370] width 36 height 36
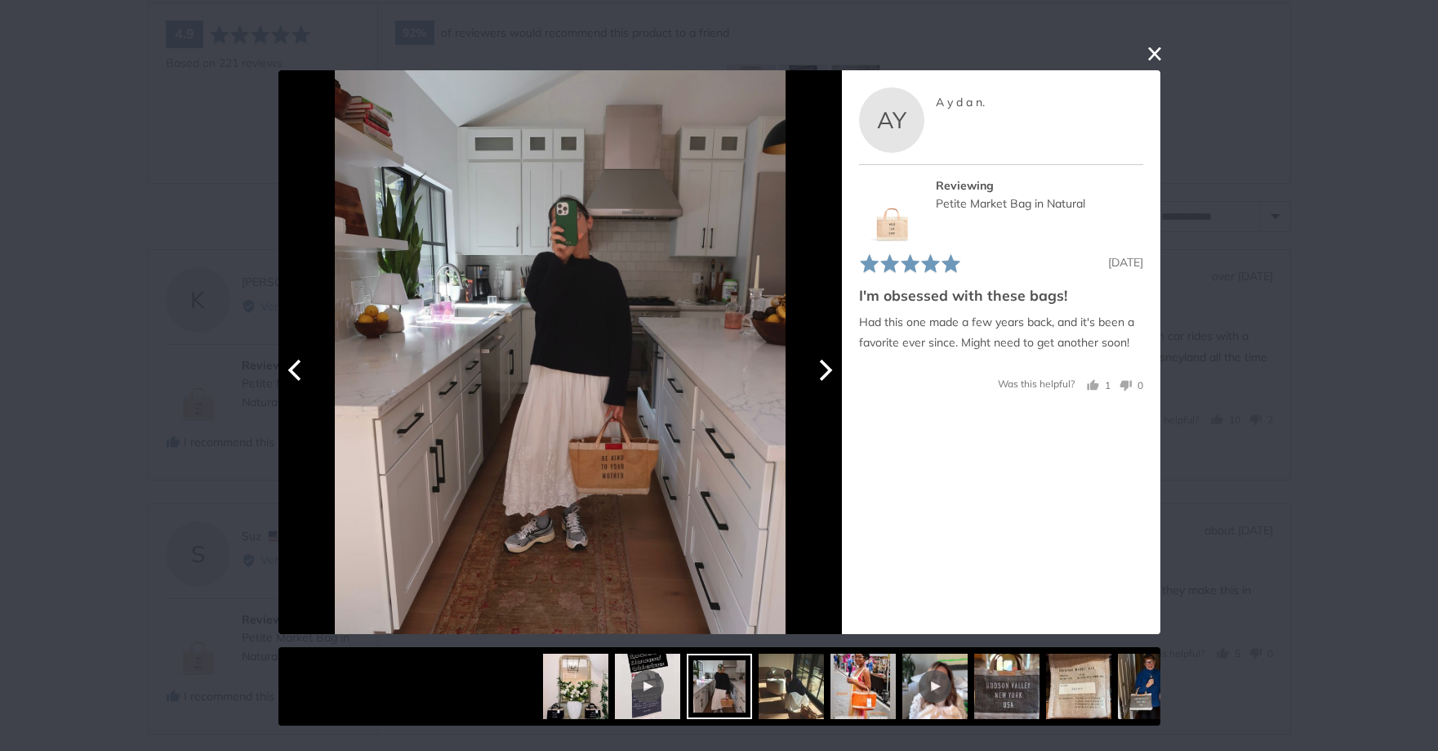
click at [838, 366] on button "Next" at bounding box center [824, 370] width 36 height 36
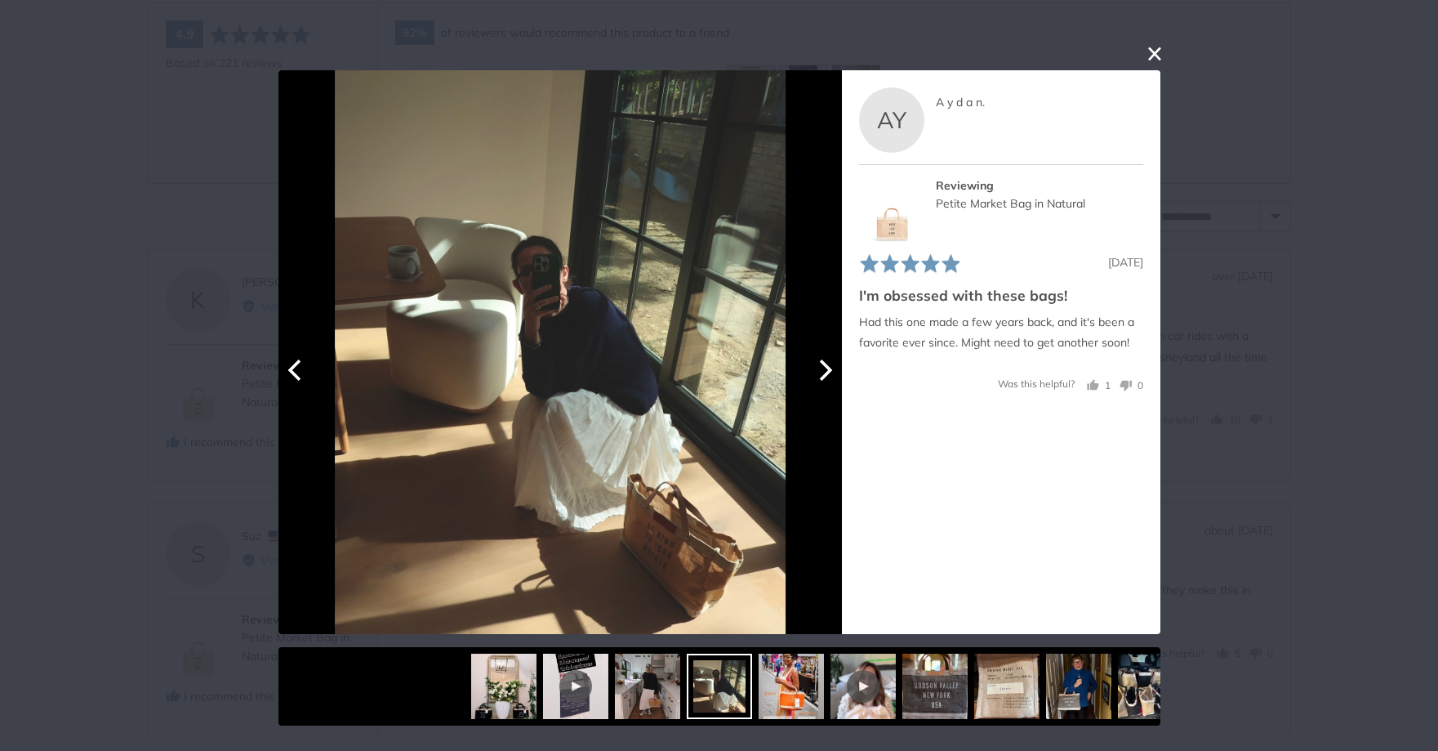
click at [838, 366] on button "Next" at bounding box center [824, 370] width 36 height 36
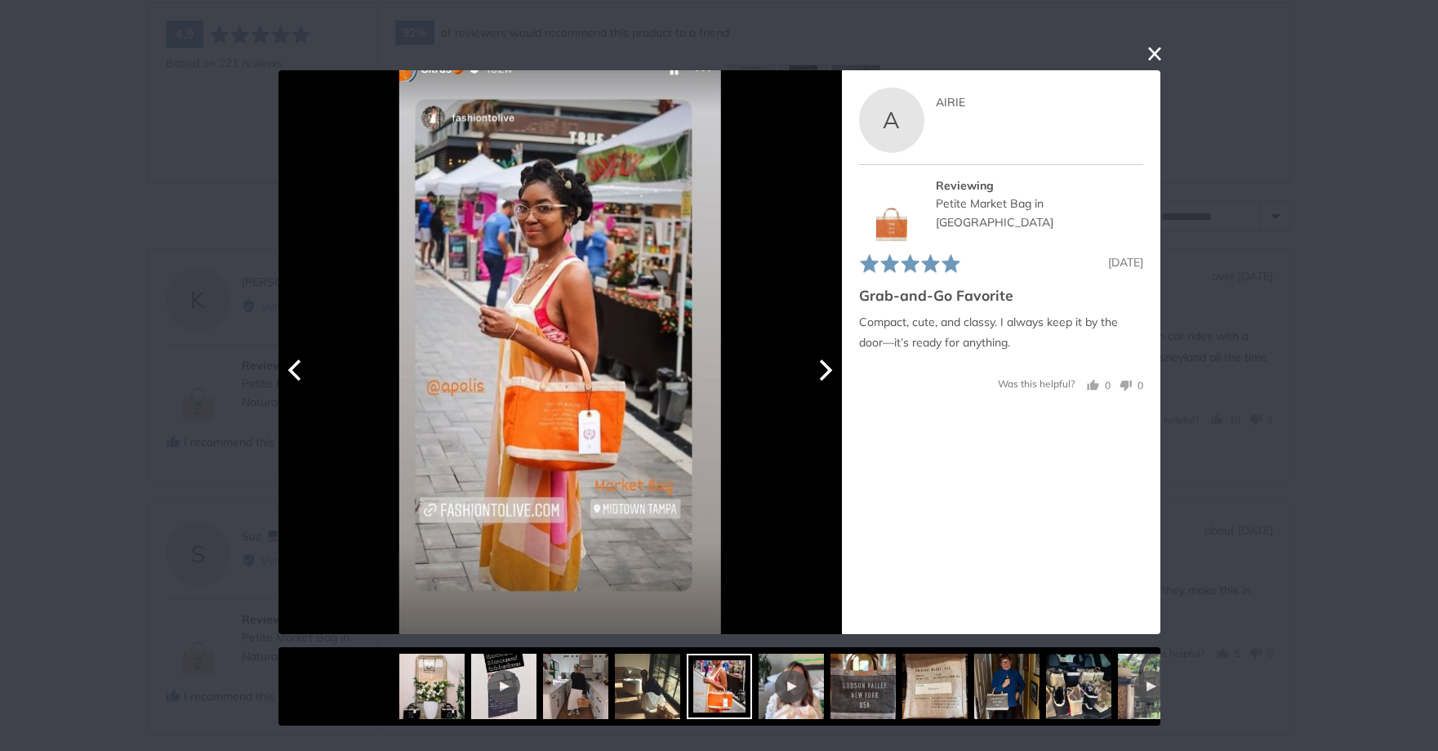
click at [838, 366] on button "Next" at bounding box center [824, 370] width 36 height 36
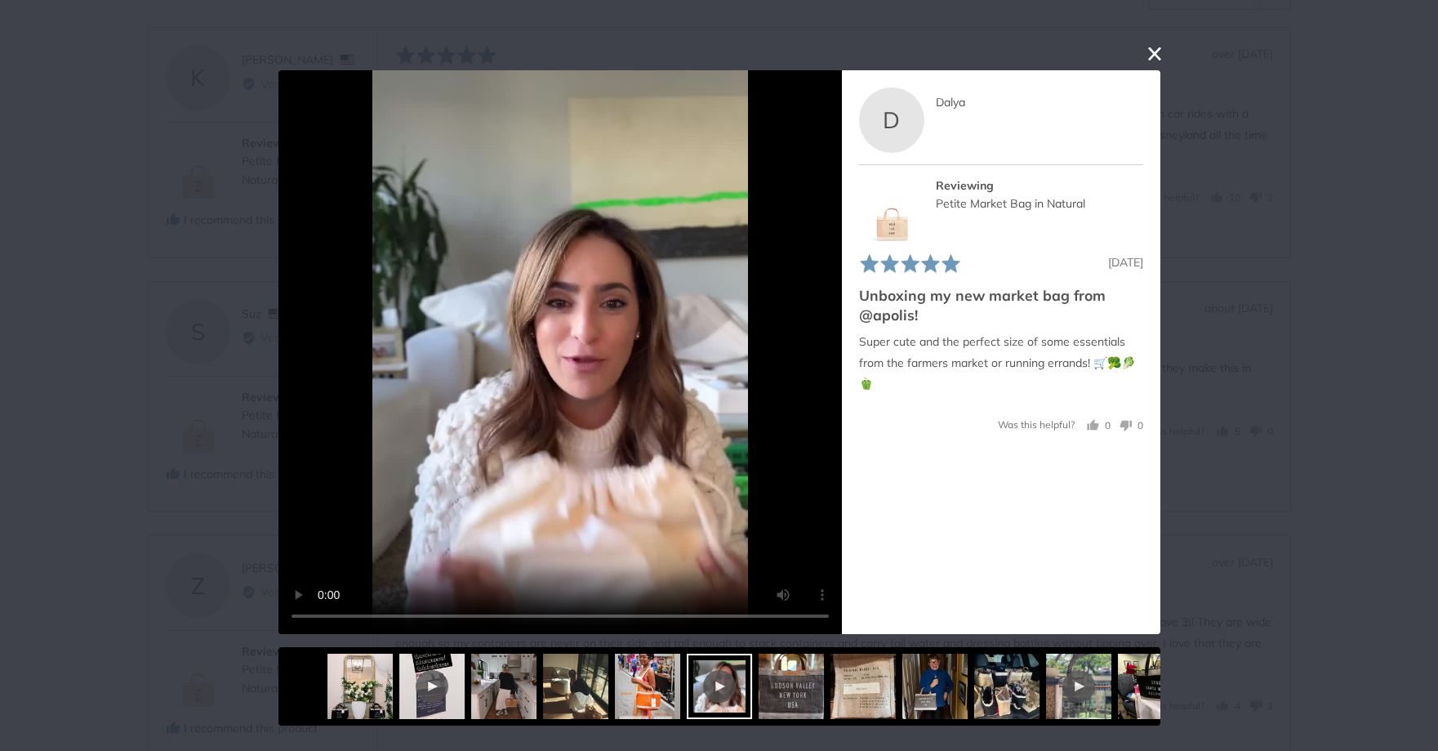
scroll to position [2940, 0]
click at [1143, 48] on div "User-Uploaded Media Gallery Your browser doesn't support HTML5 videos. Your bro…" at bounding box center [719, 375] width 1438 height 751
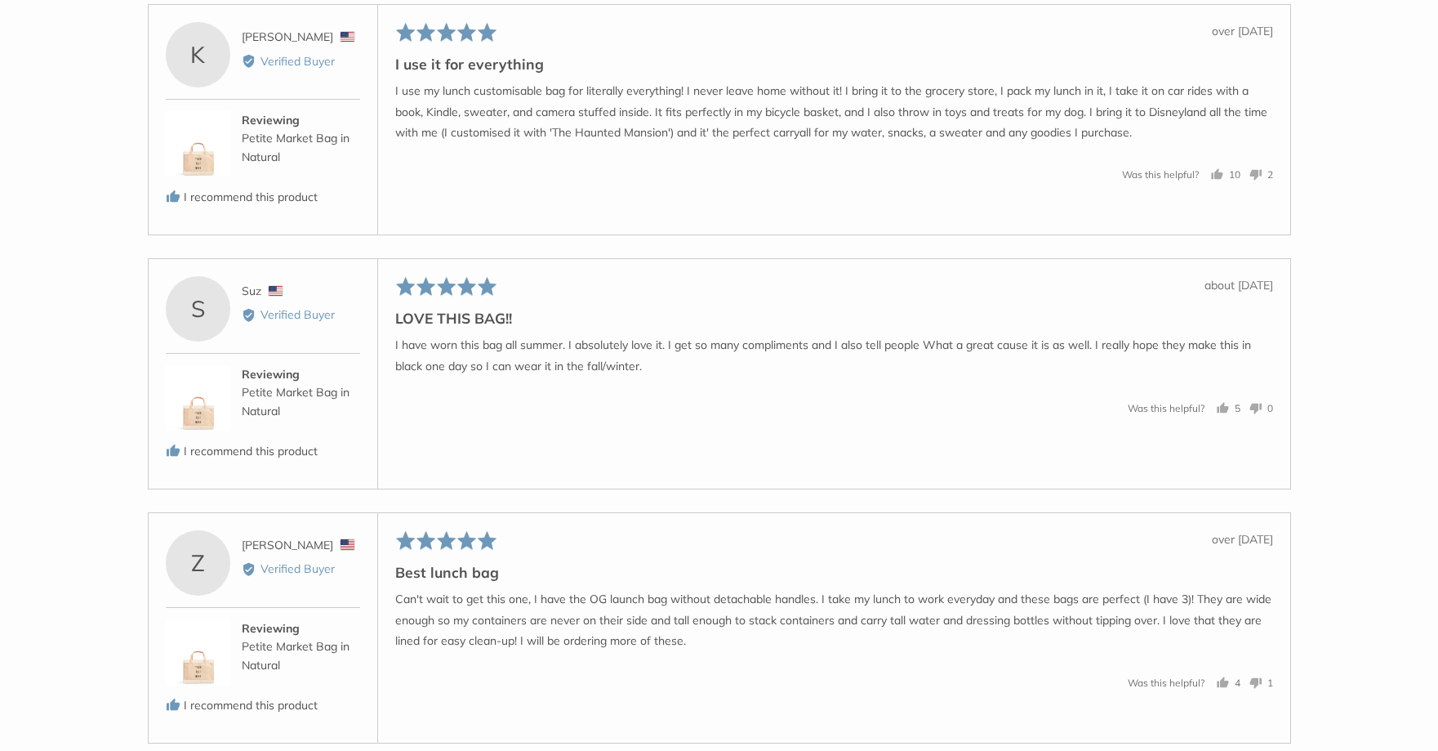
scroll to position [2432, 0]
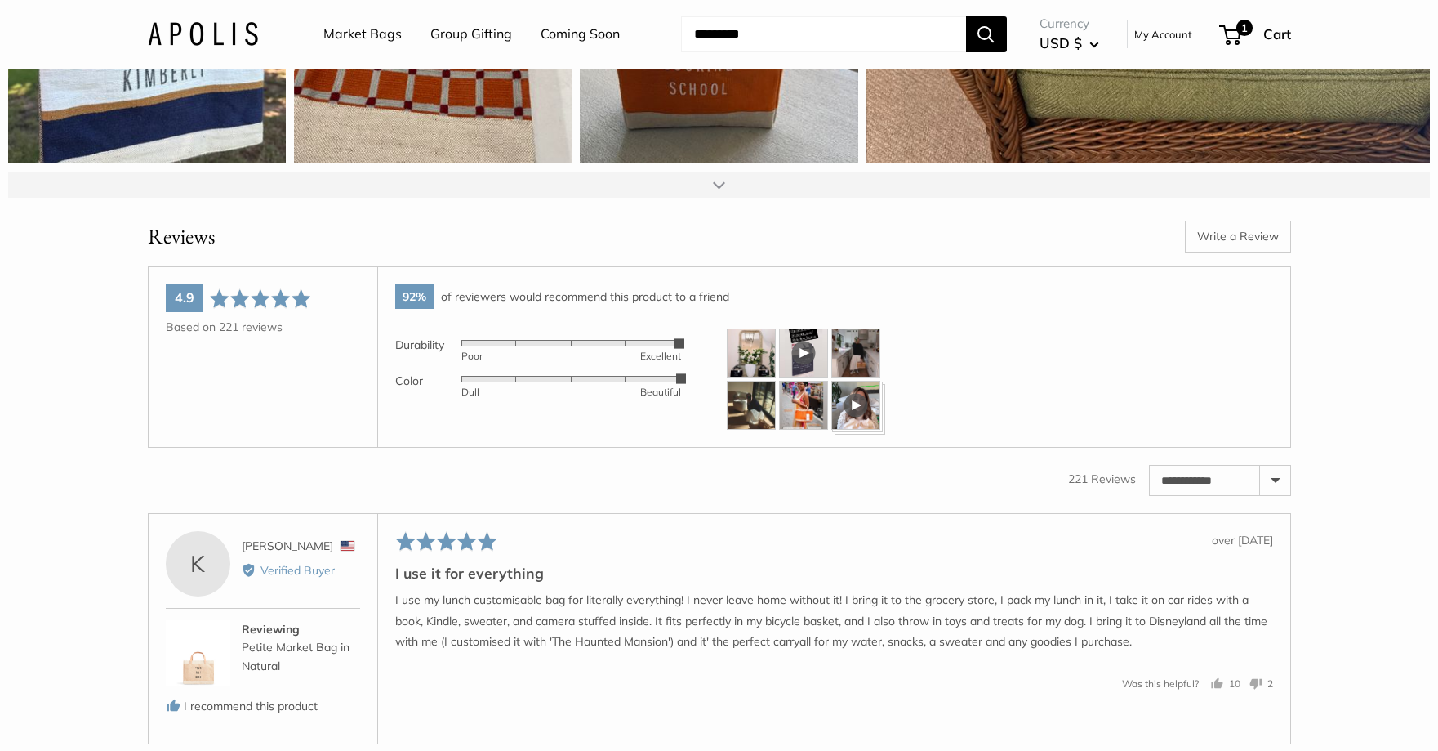
click at [796, 424] on img at bounding box center [803, 405] width 49 height 49
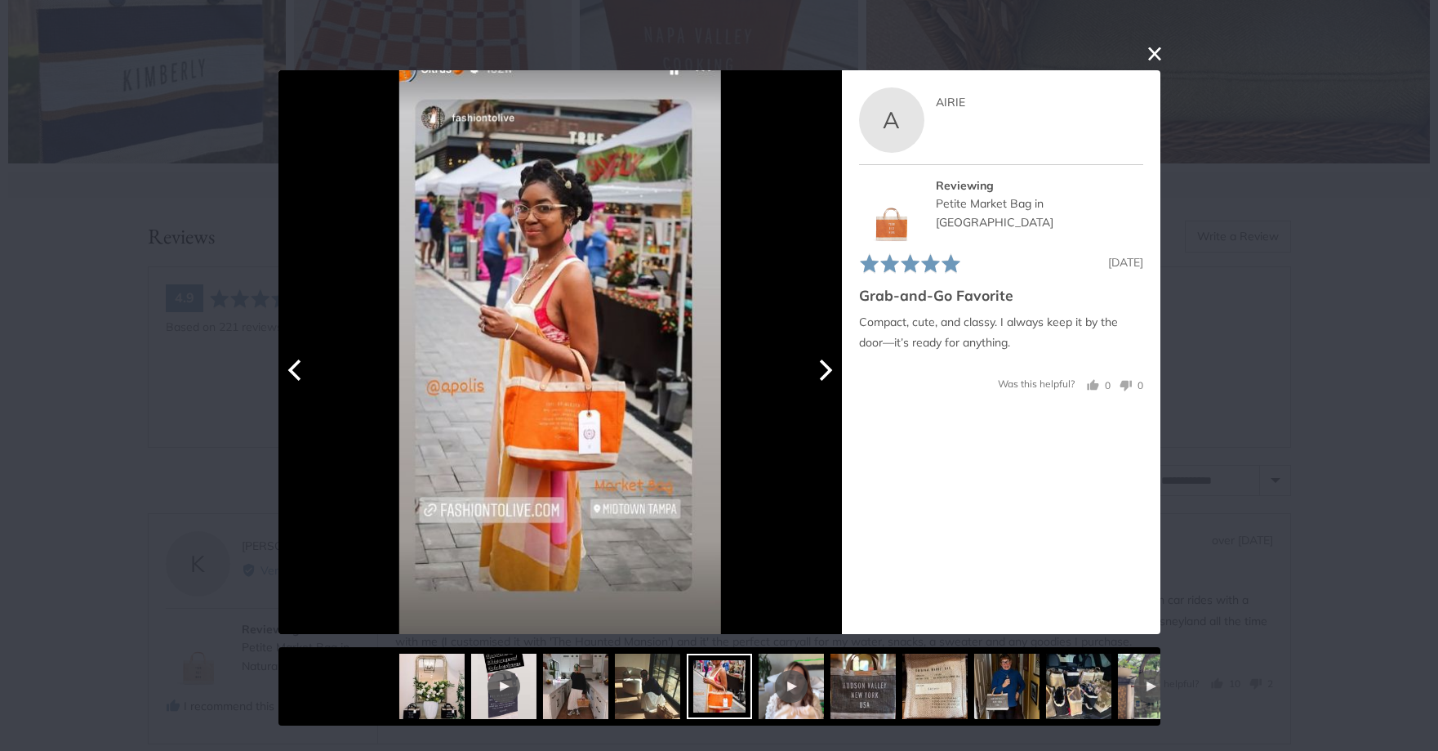
click at [823, 367] on icon "Next" at bounding box center [823, 369] width 21 height 21
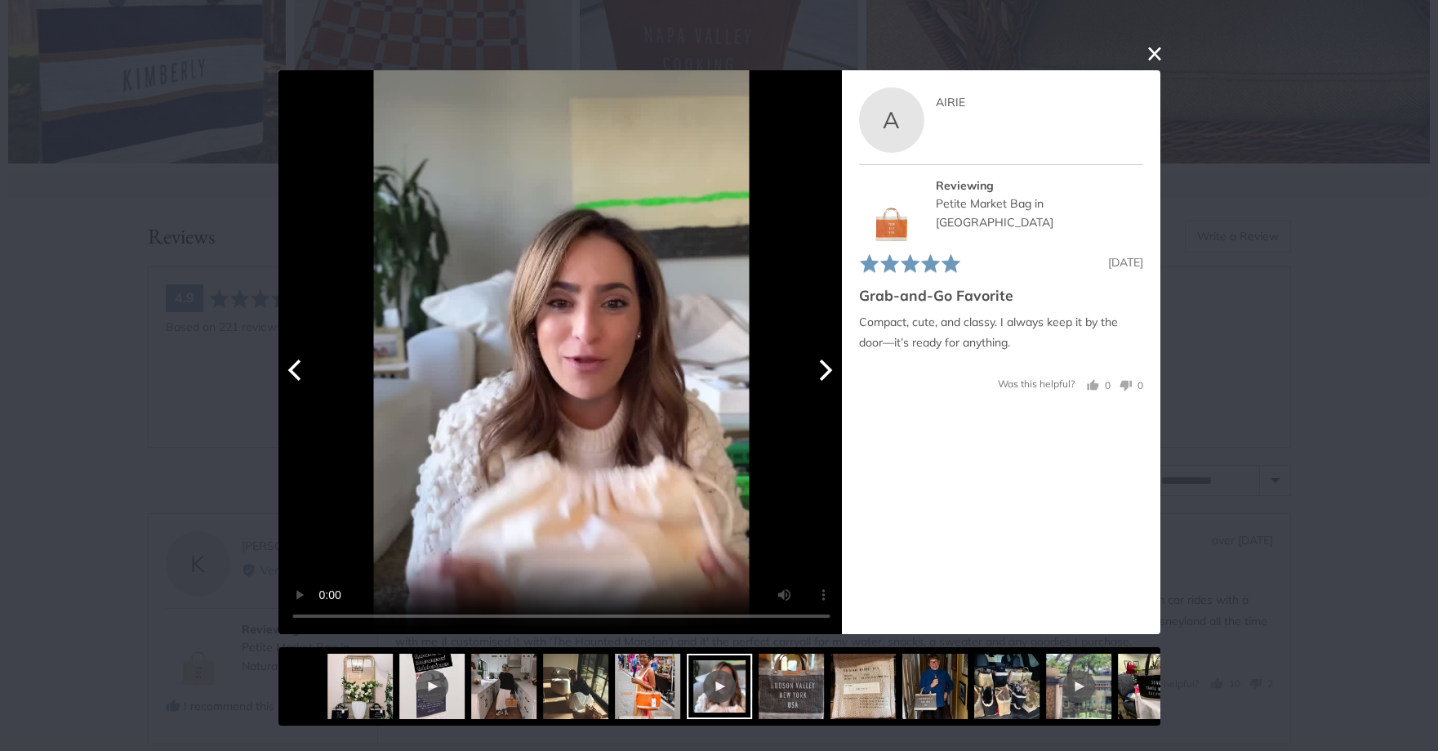
click at [823, 367] on icon "Next" at bounding box center [823, 369] width 21 height 21
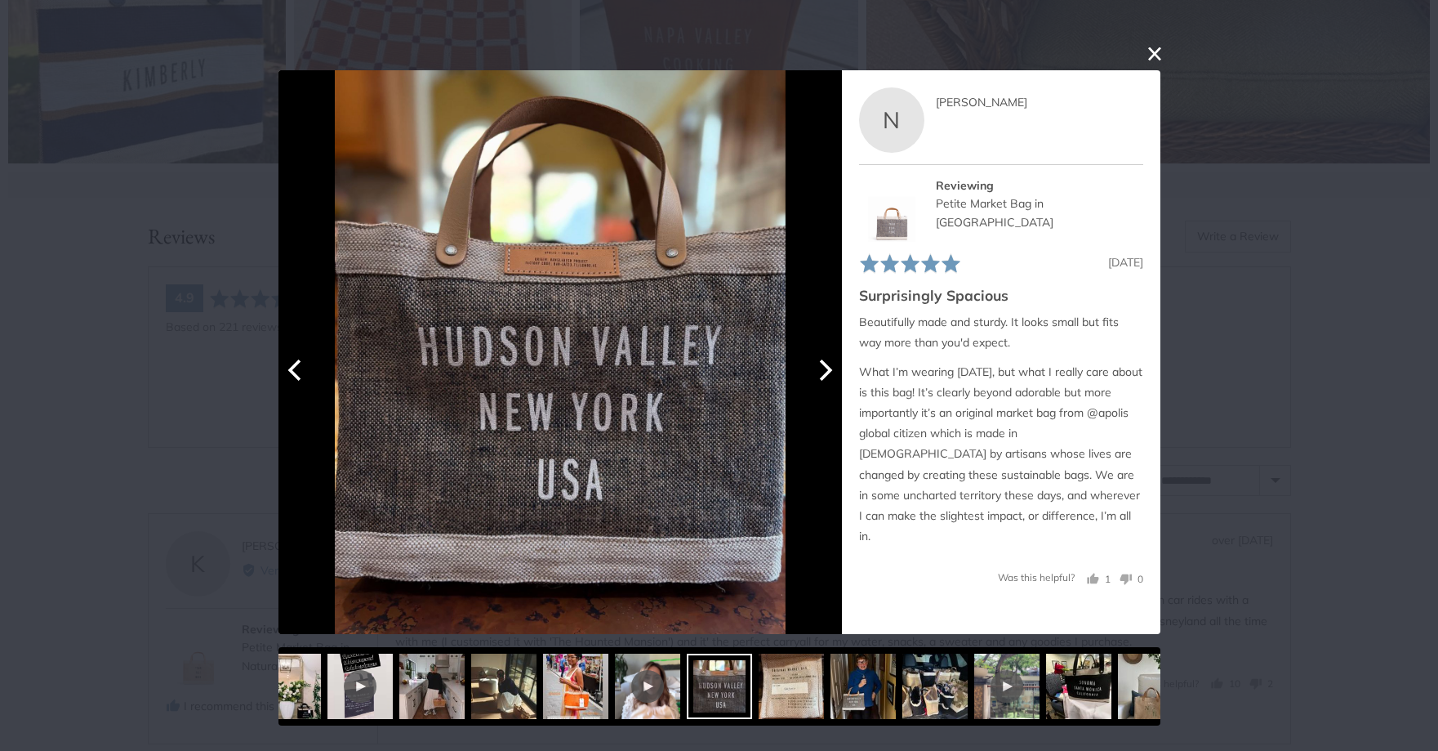
click at [836, 386] on button "Next" at bounding box center [824, 370] width 36 height 36
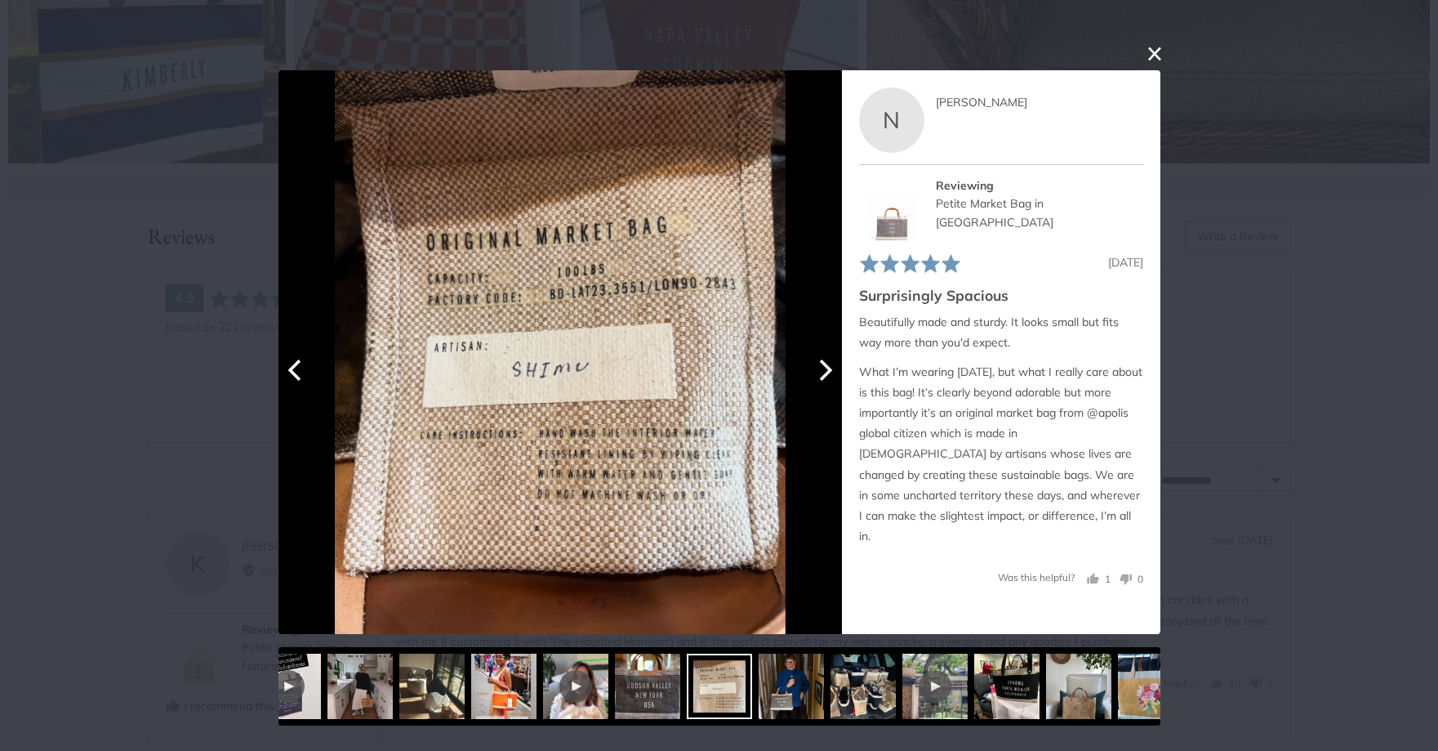
click at [836, 386] on button "Next" at bounding box center [824, 370] width 36 height 36
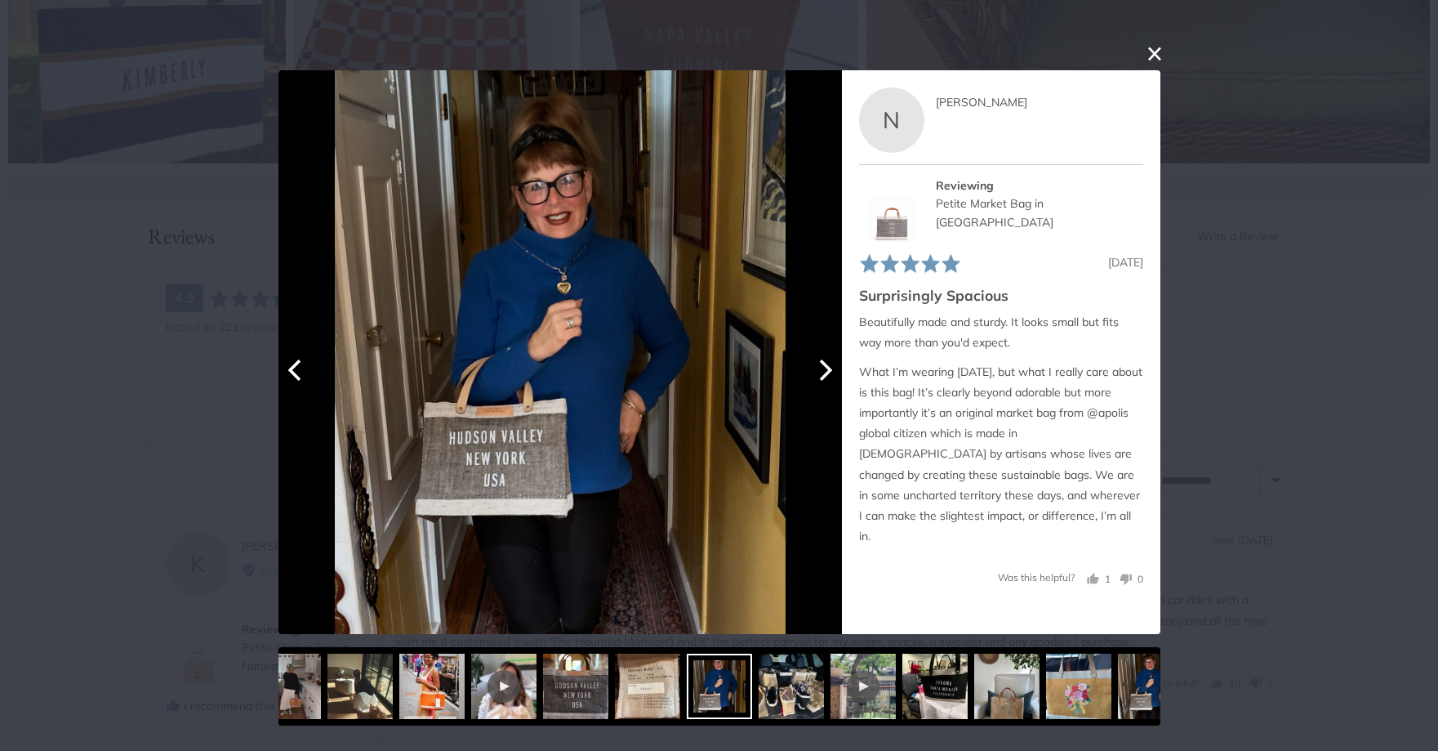
click at [836, 386] on button "Next" at bounding box center [824, 370] width 36 height 36
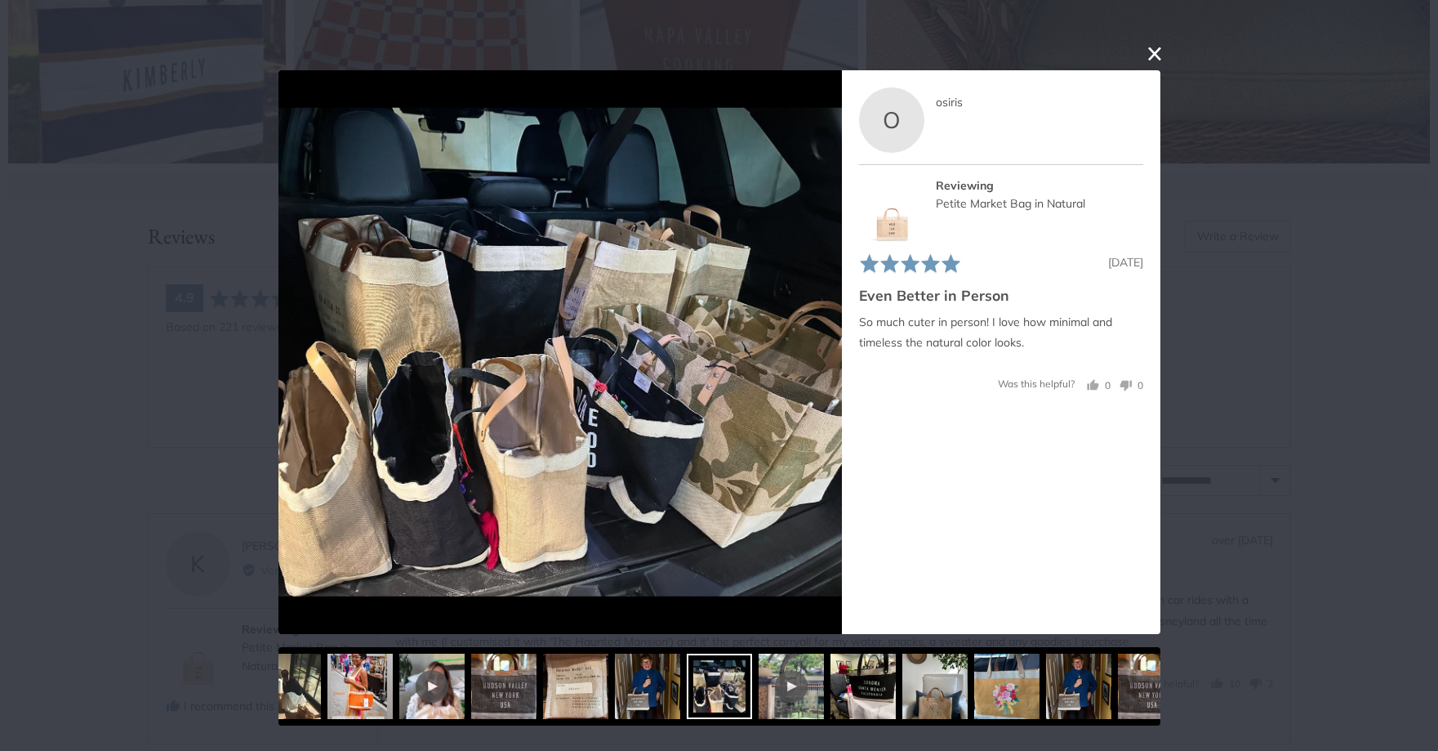
drag, startPoint x: 1148, startPoint y: 45, endPoint x: 1140, endPoint y: 49, distance: 8.4
click at [1145, 46] on button "close this modal window" at bounding box center [1155, 54] width 20 height 20
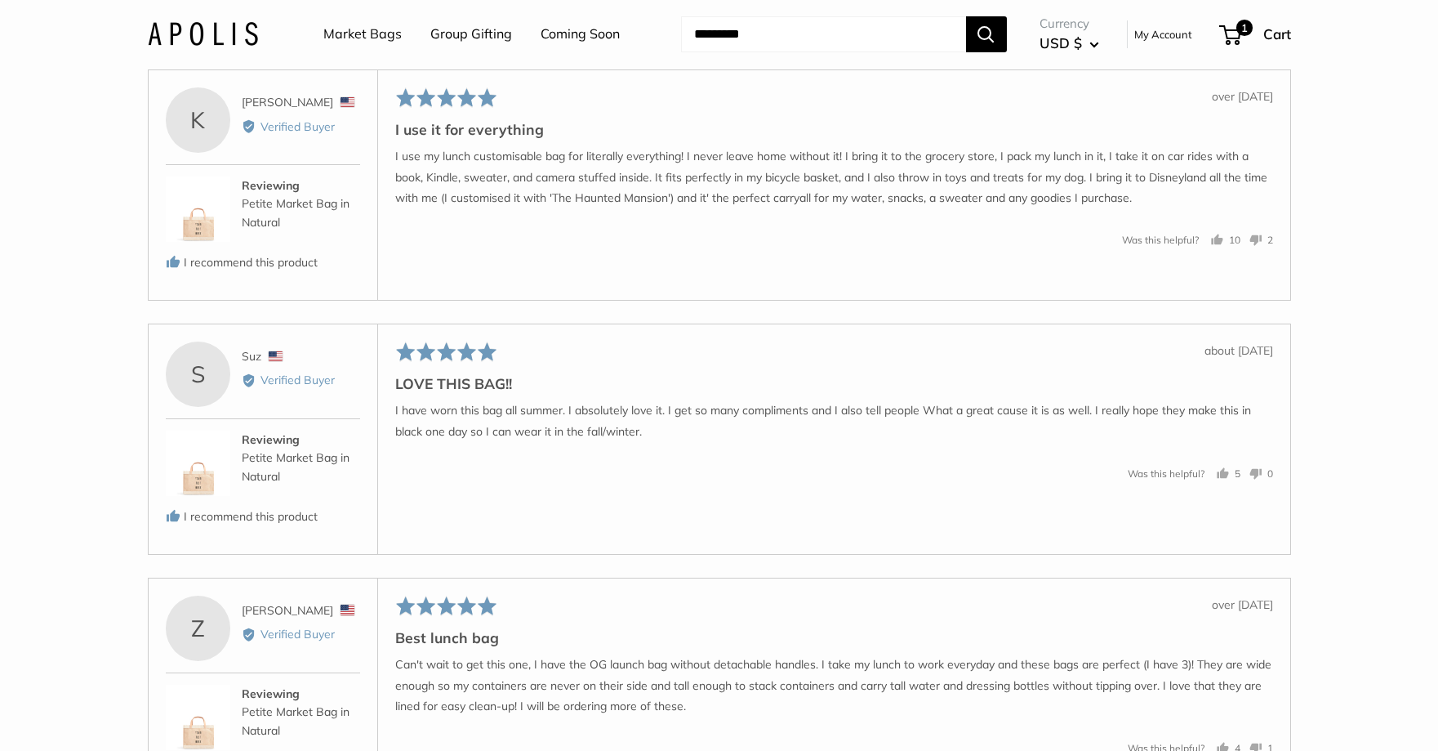
scroll to position [2922, 0]
